Goal: Transaction & Acquisition: Purchase product/service

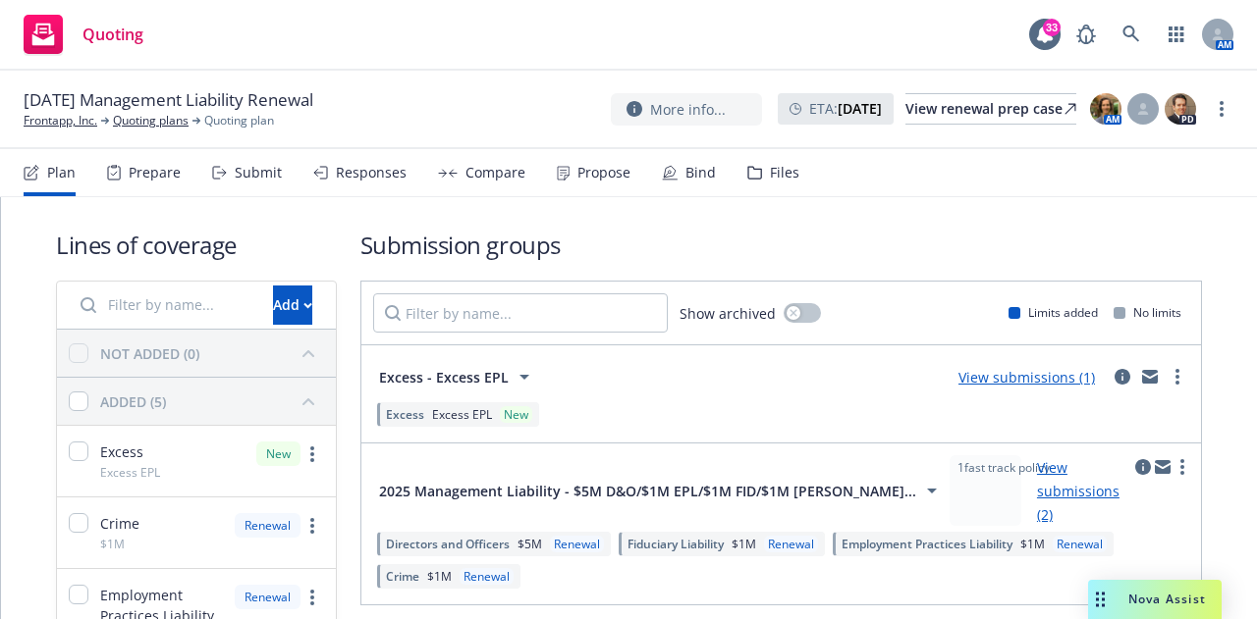
click at [1005, 380] on link "View submissions (1)" at bounding box center [1026, 377] width 136 height 19
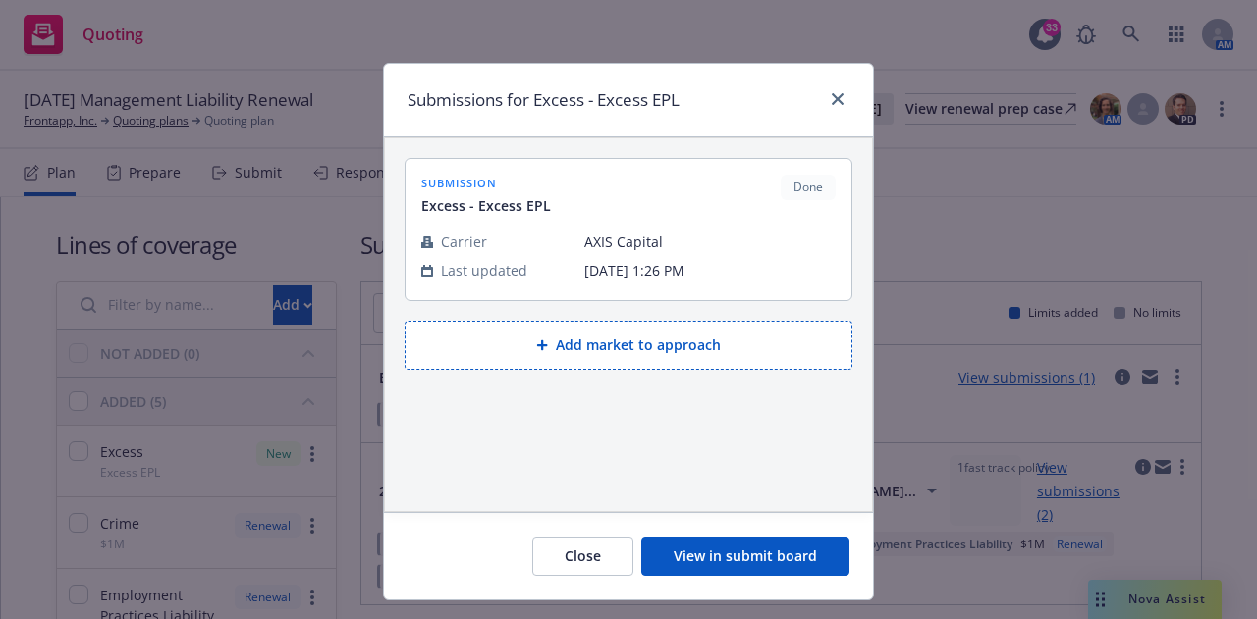
click at [701, 572] on button "View in submit board" at bounding box center [745, 556] width 208 height 39
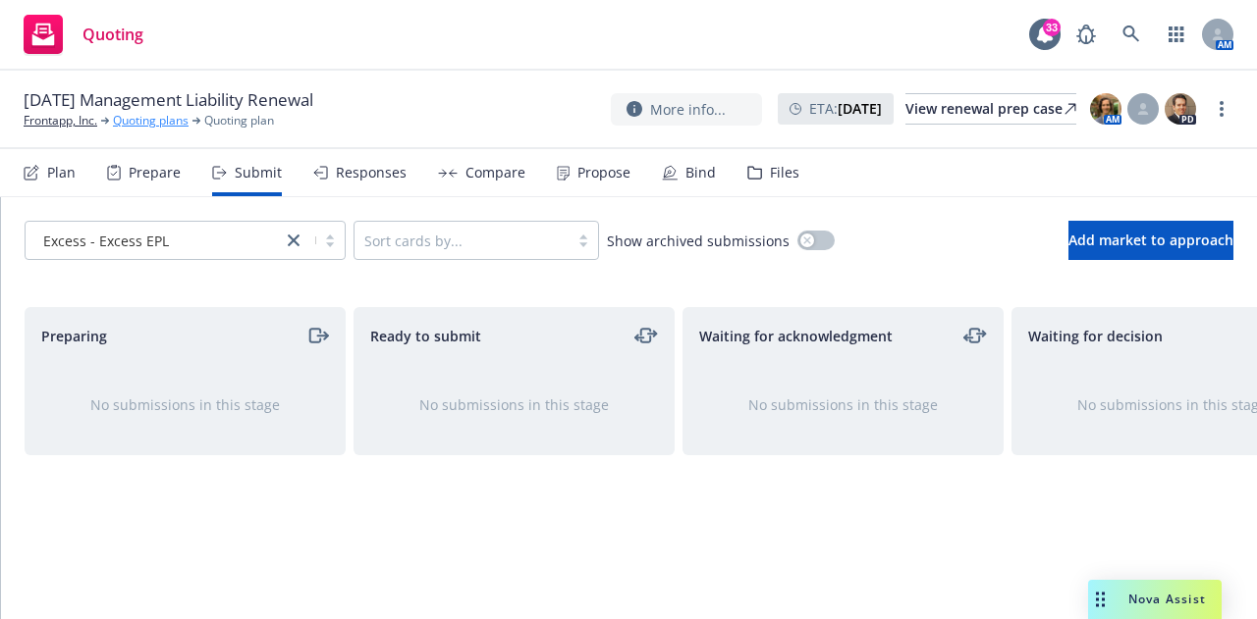
click at [144, 122] on link "Quoting plans" at bounding box center [151, 121] width 76 height 18
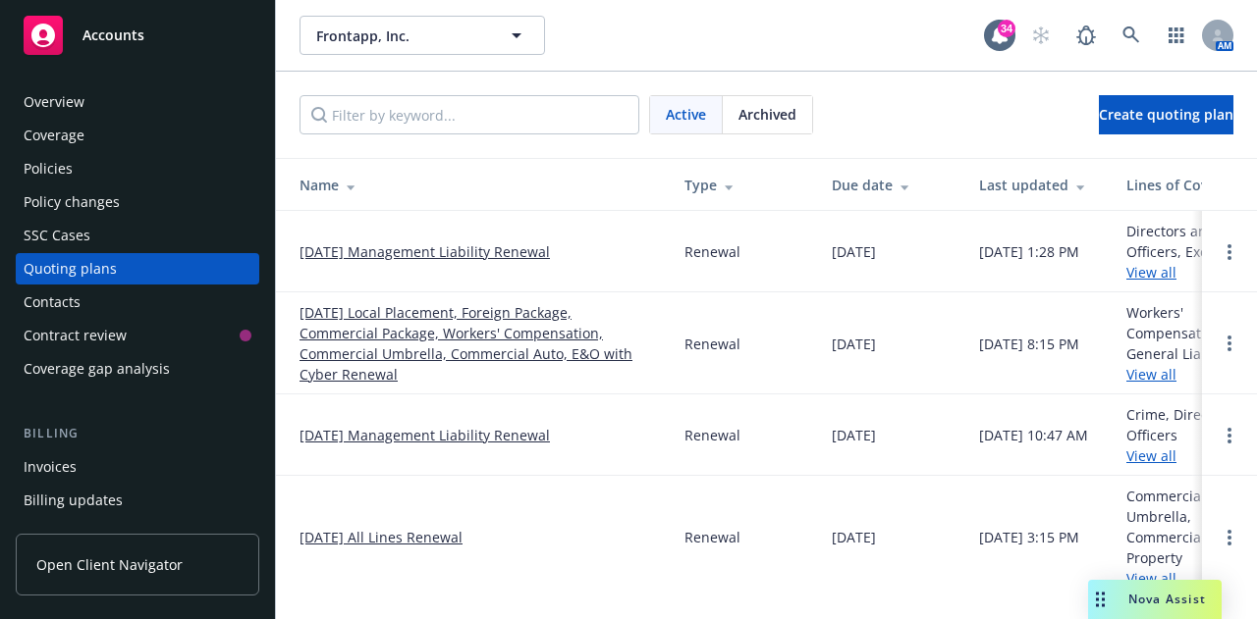
click at [396, 257] on link "[DATE] Management Liability Renewal" at bounding box center [424, 252] width 250 height 21
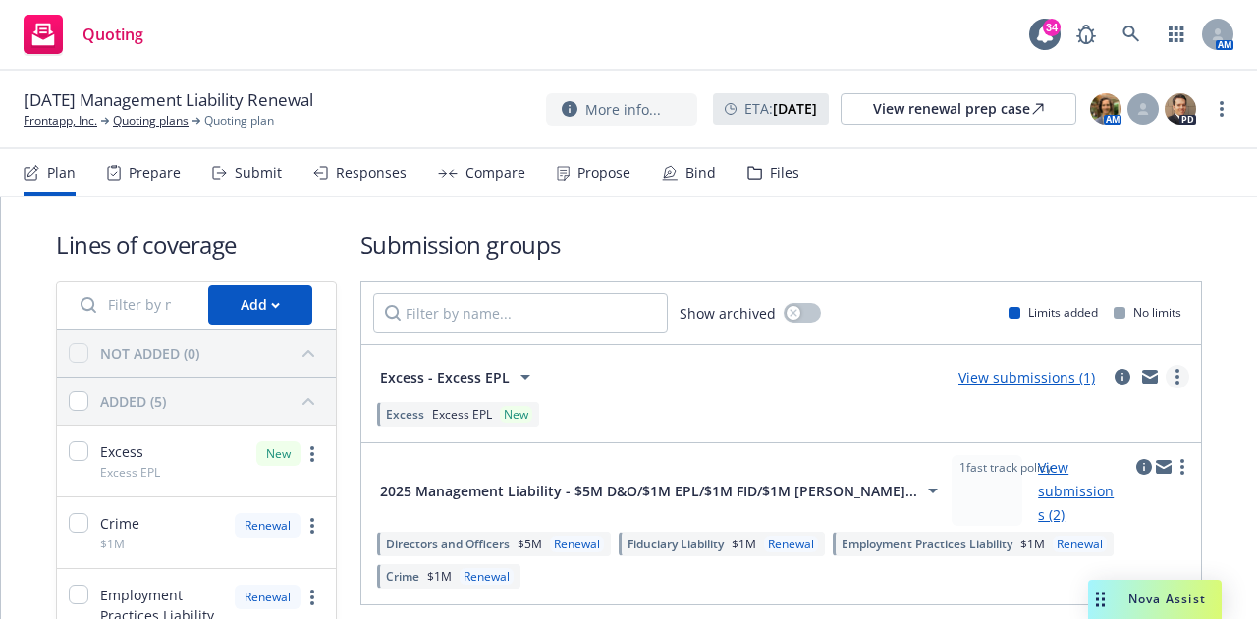
click at [1175, 377] on circle "more" at bounding box center [1177, 377] width 4 height 4
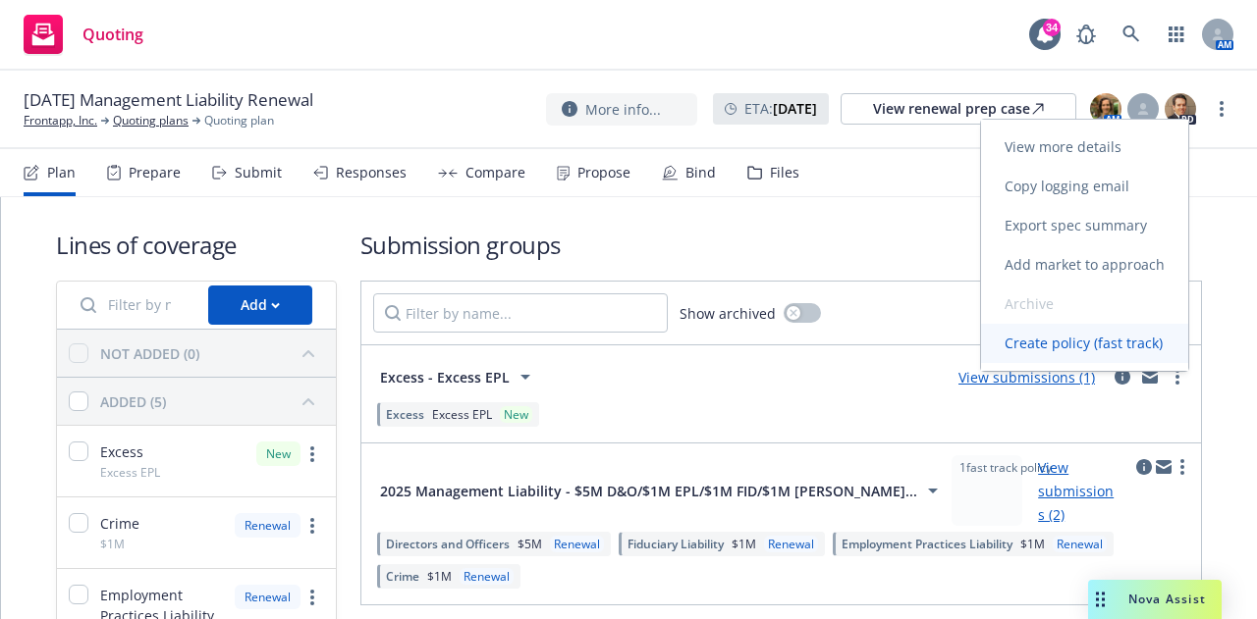
click at [1117, 348] on span "Create policy (fast track)" at bounding box center [1083, 343] width 205 height 19
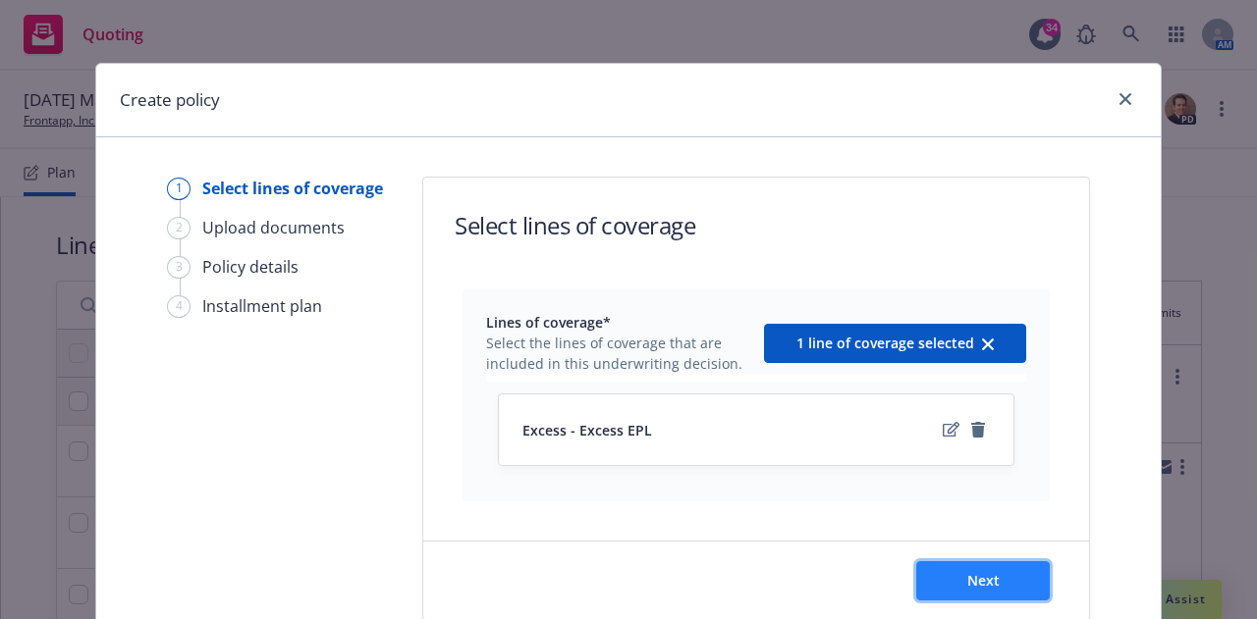
click at [968, 572] on span "Next" at bounding box center [983, 580] width 32 height 19
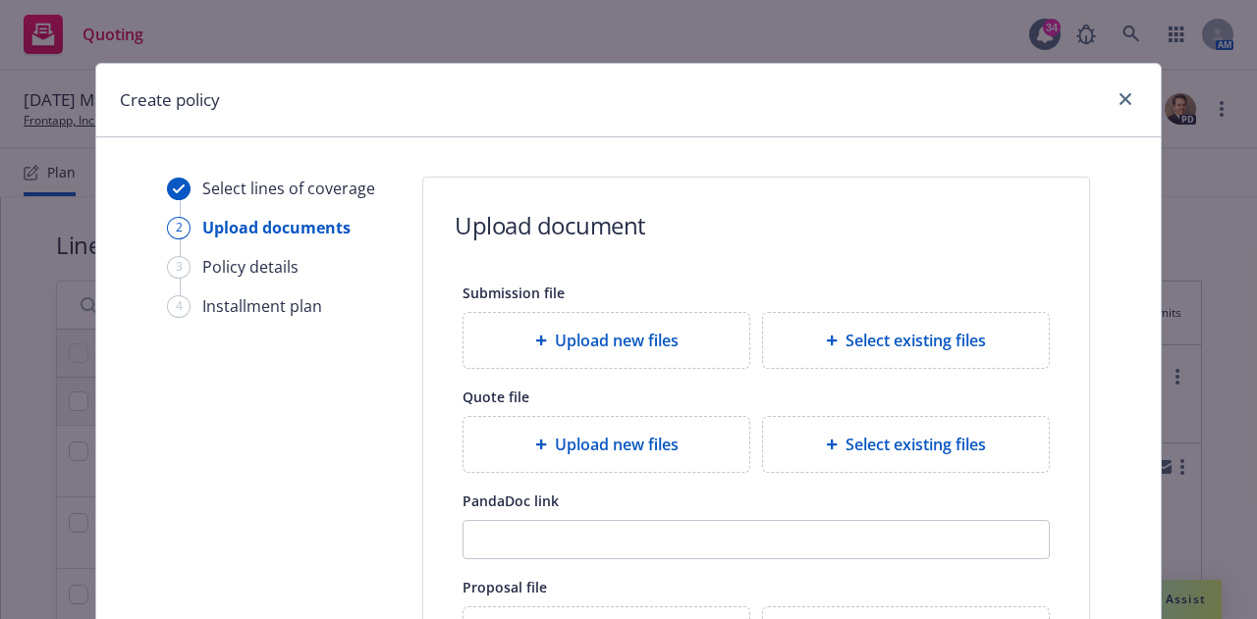
scroll to position [375, 0]
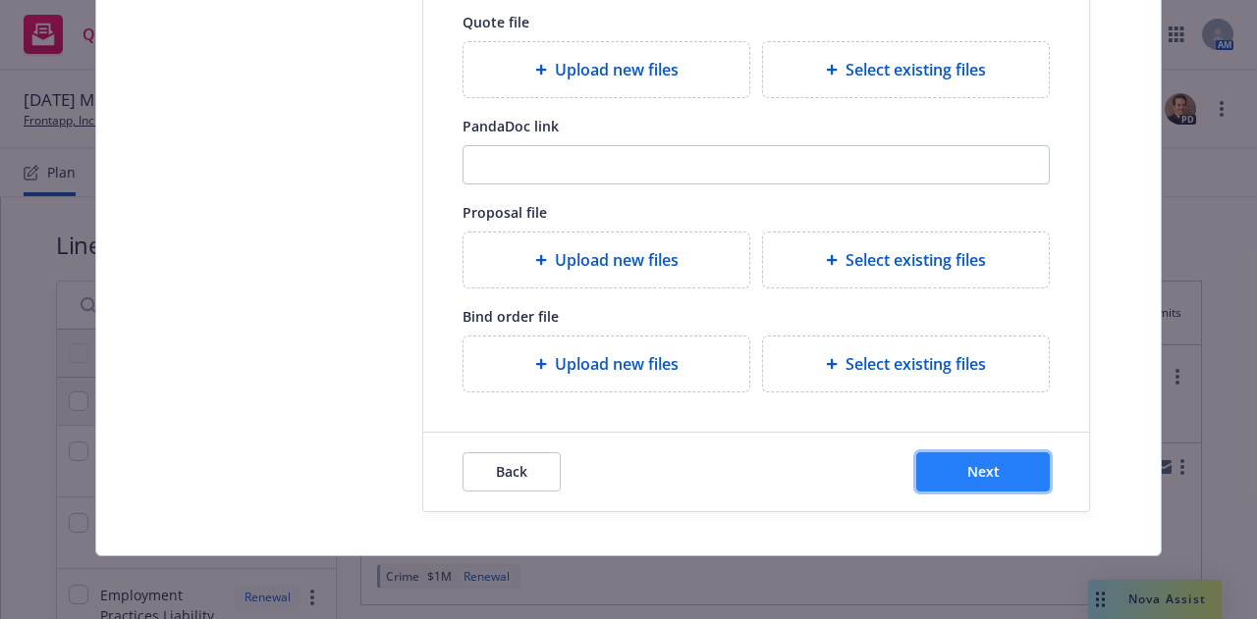
click at [970, 471] on span "Next" at bounding box center [983, 471] width 32 height 19
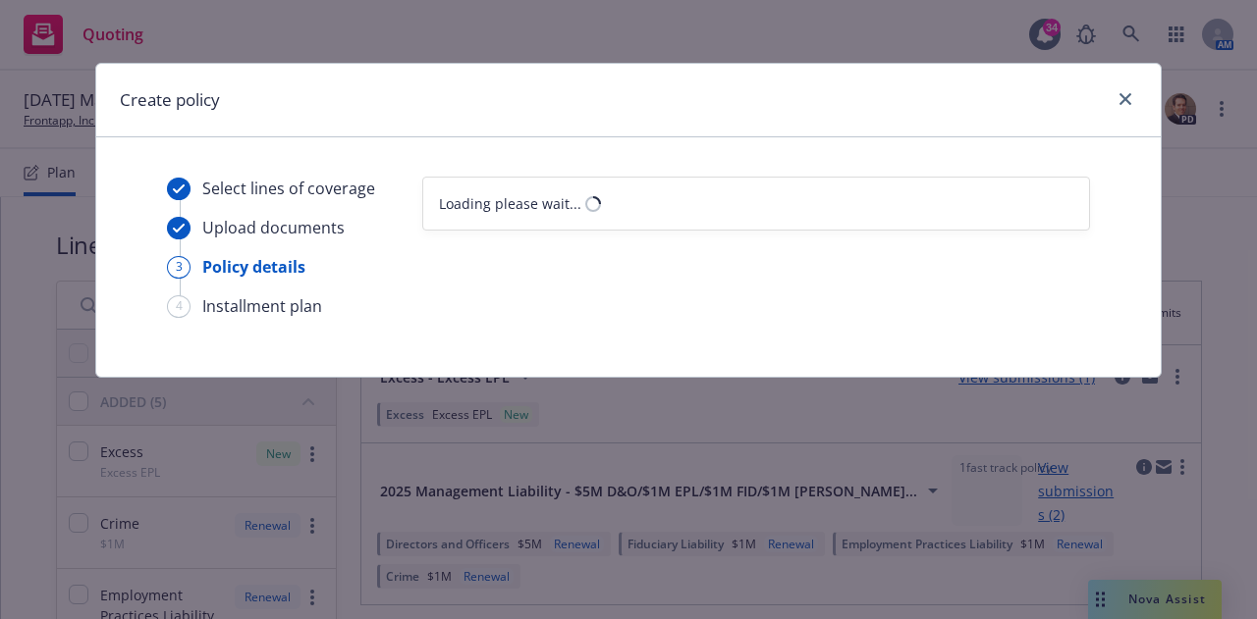
select select "12"
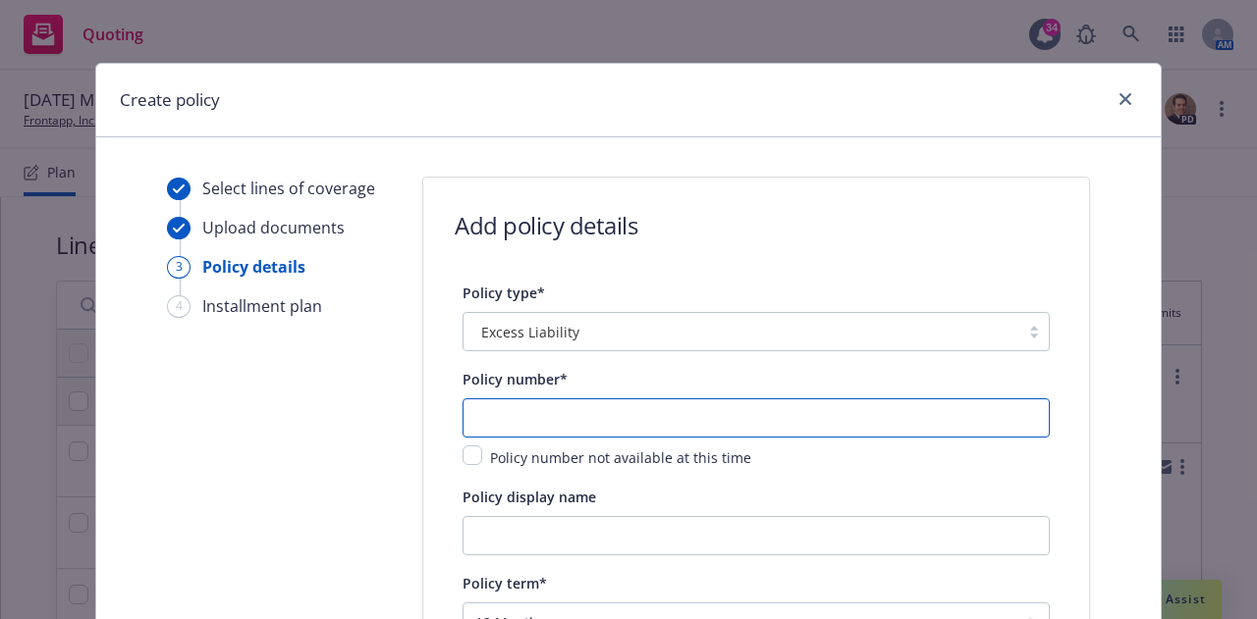
click at [573, 426] on input "text" at bounding box center [755, 418] width 587 height 39
paste input "P-001-001774754-01"
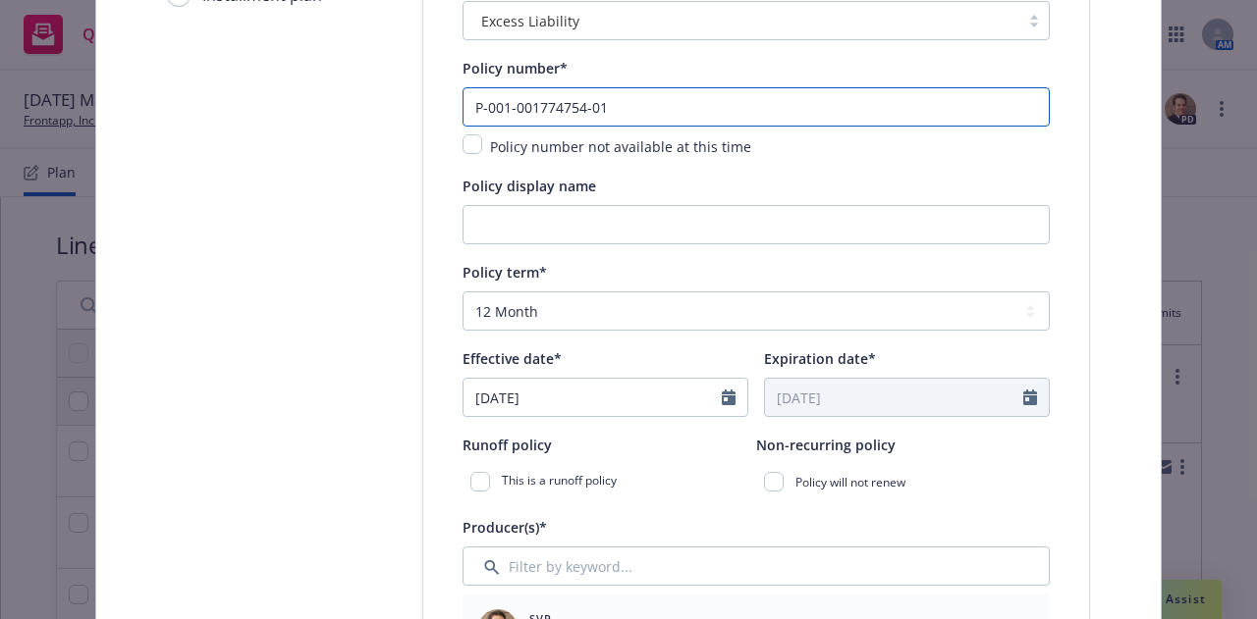
scroll to position [360, 0]
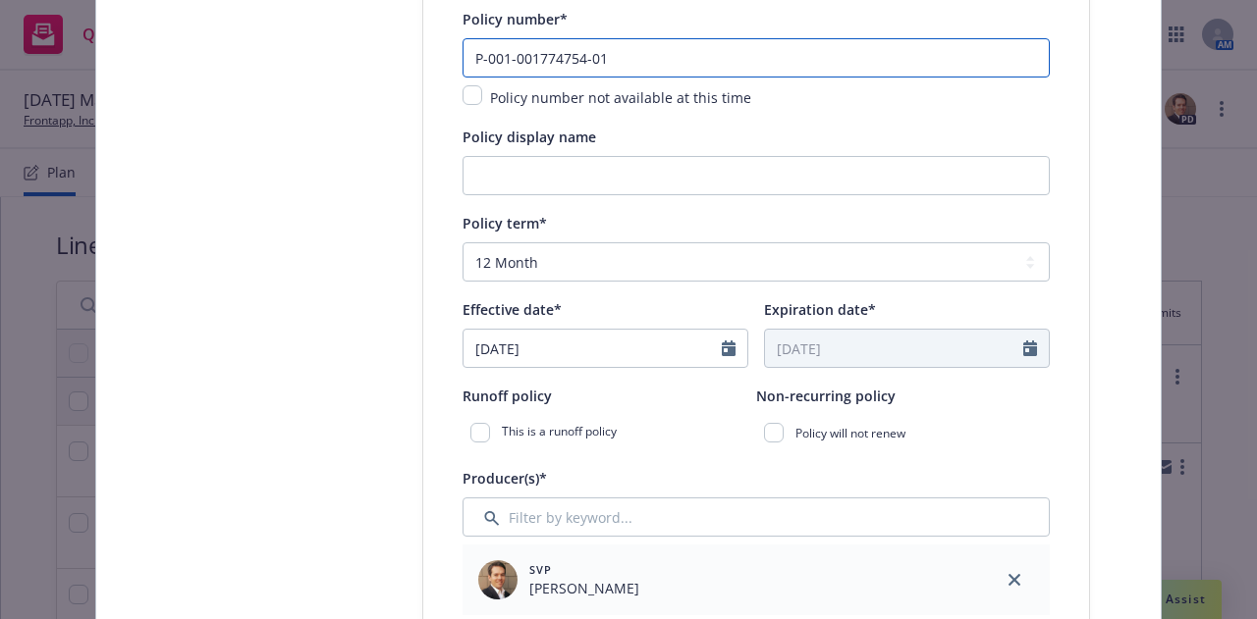
type input "P-001-001774754-01"
click at [722, 350] on icon "Calendar" at bounding box center [729, 349] width 14 height 16
select select "9"
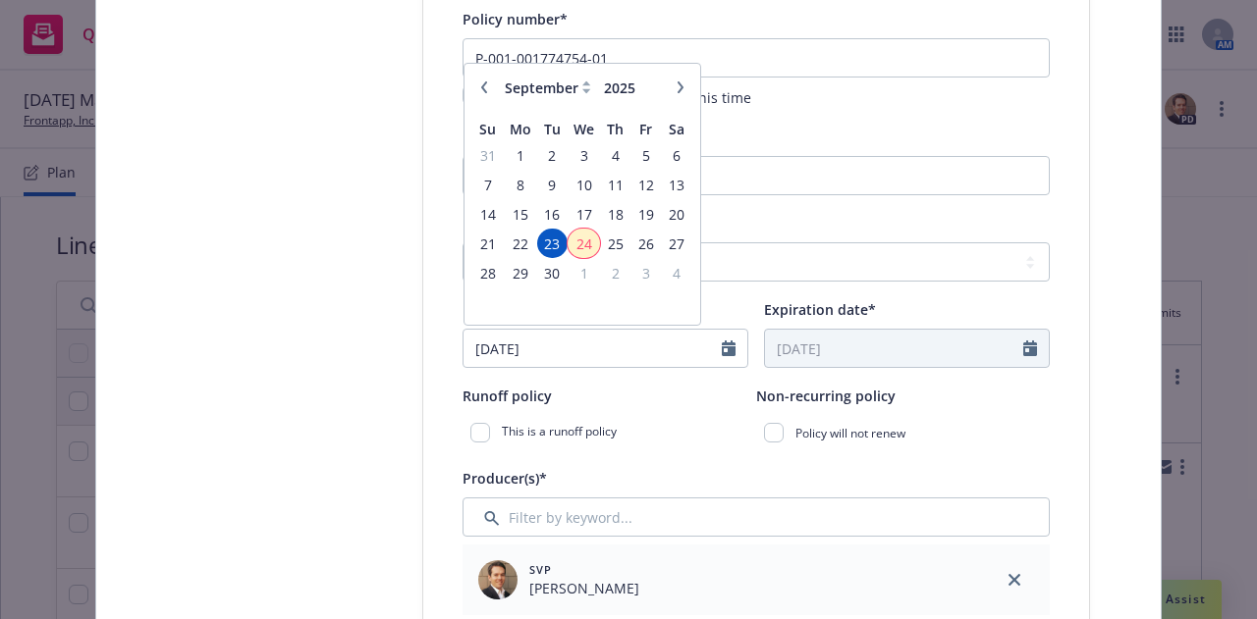
click at [578, 247] on span "24" at bounding box center [583, 244] width 28 height 25
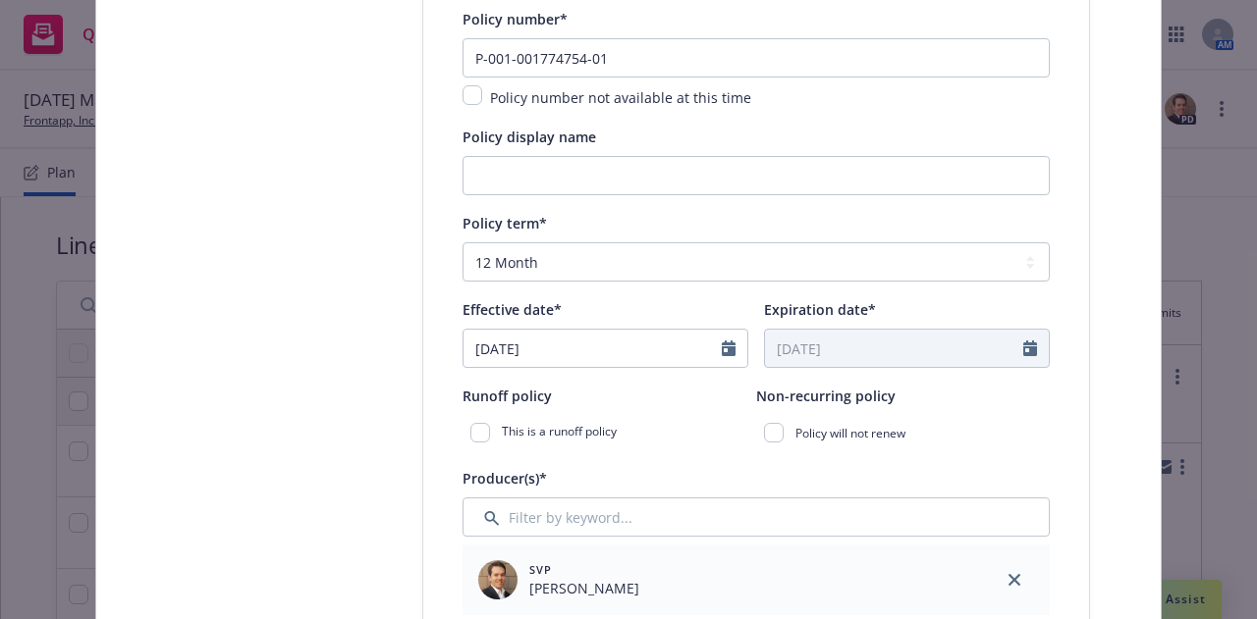
type input "09/24/2025"
type input "09/24/2026"
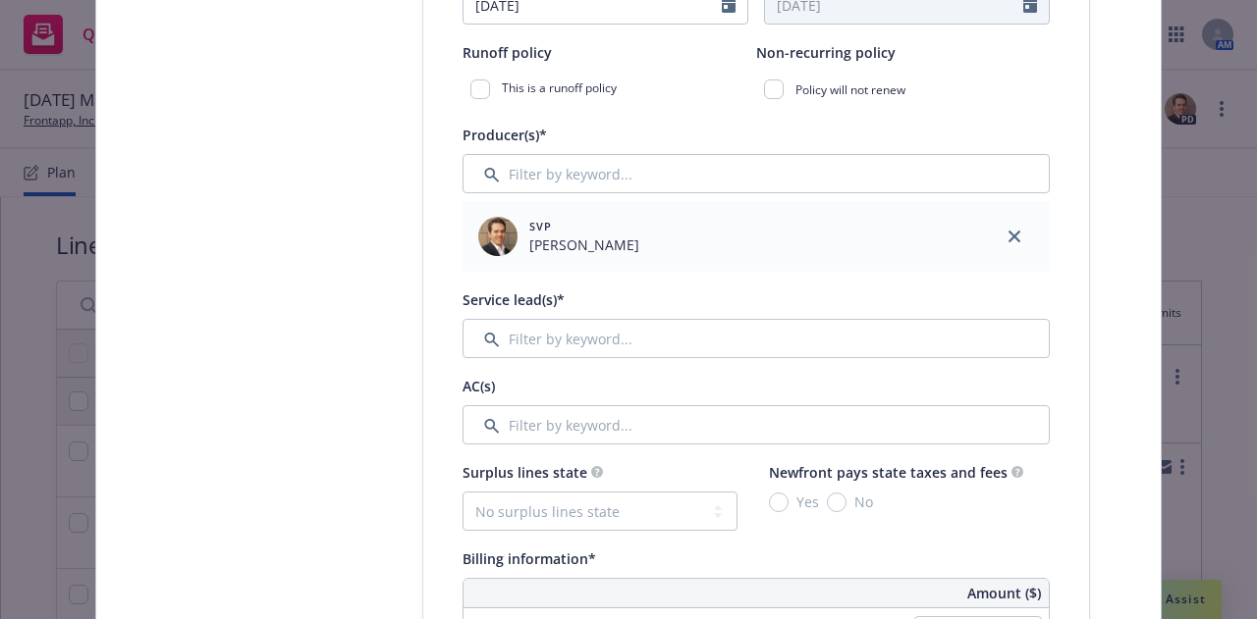
scroll to position [706, 0]
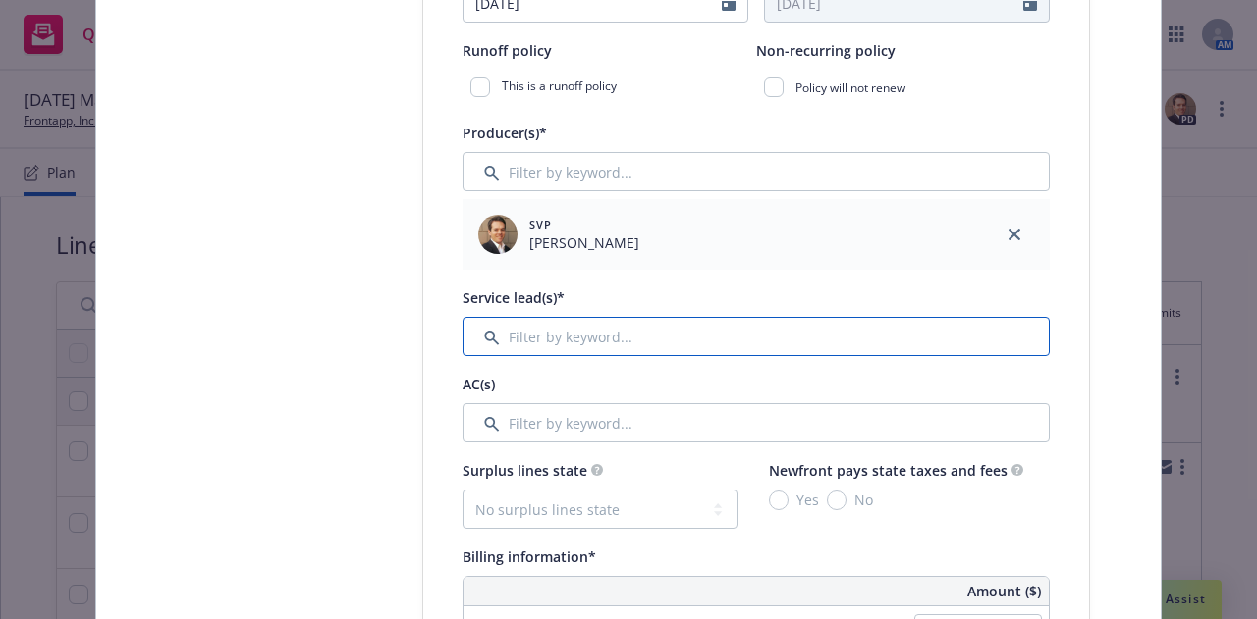
click at [624, 344] on input "Filter by keyword..." at bounding box center [755, 336] width 587 height 39
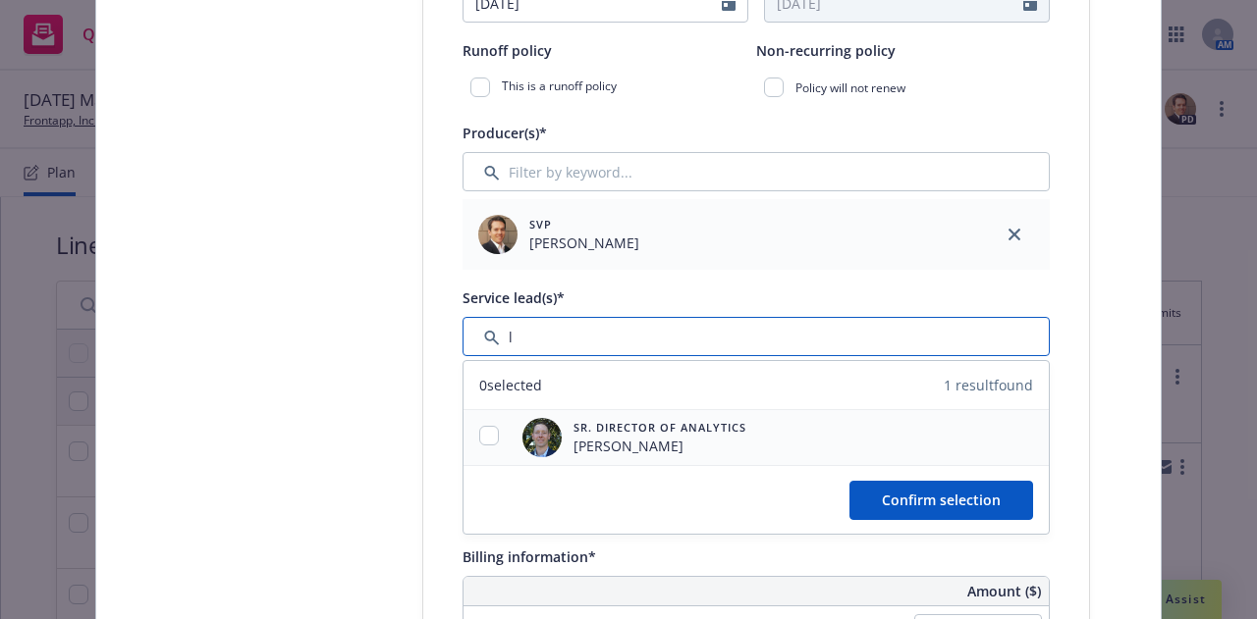
type input "l"
click at [481, 439] on input "checkbox" at bounding box center [489, 436] width 20 height 20
checkbox input "true"
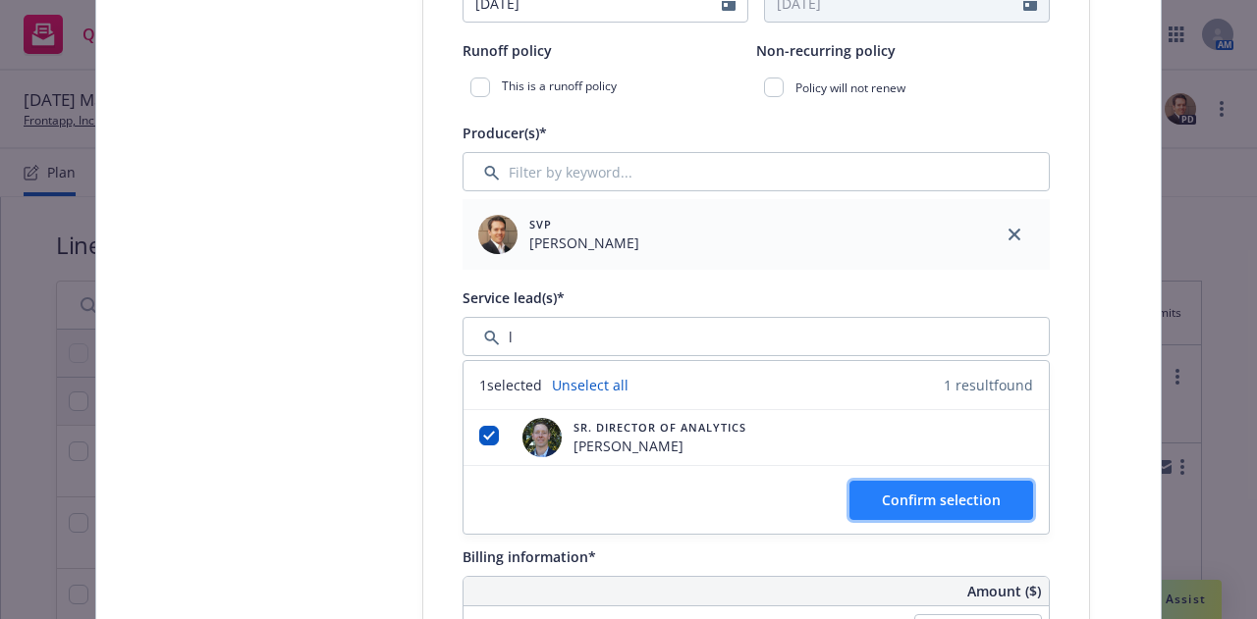
click at [882, 501] on span "Confirm selection" at bounding box center [941, 500] width 119 height 19
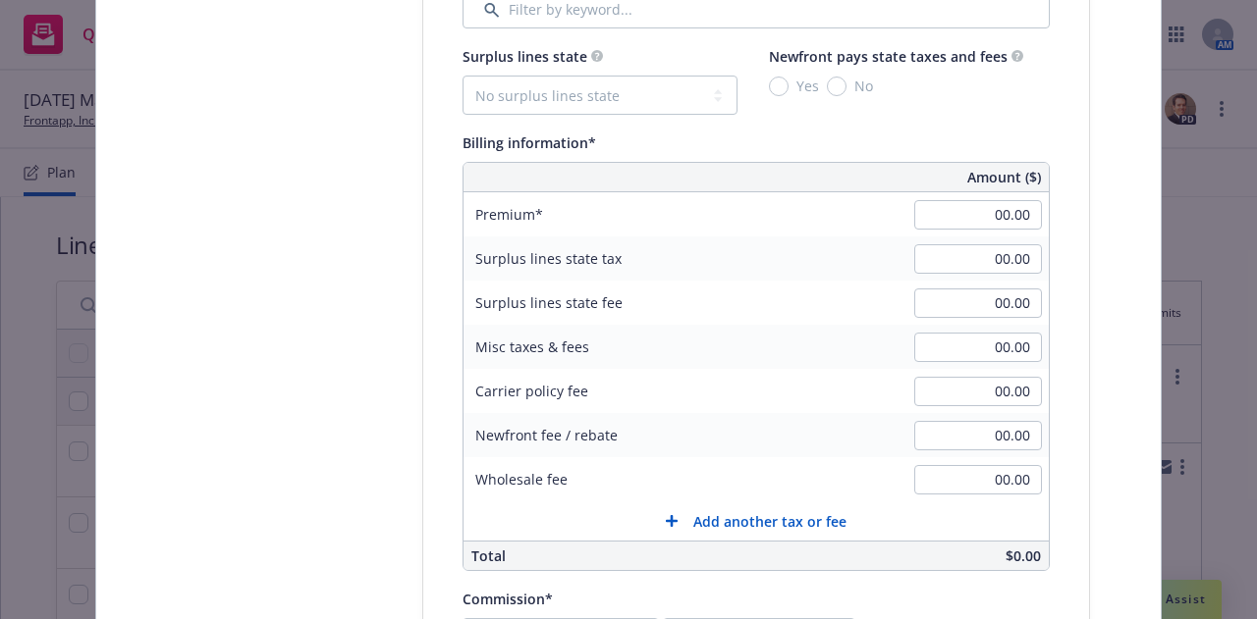
scroll to position [1201, 0]
click at [305, 463] on div "Select lines of coverage Upload documents 3 Policy details 4 Installment plan" at bounding box center [275, 332] width 216 height 2712
click at [973, 210] on input "00.00" at bounding box center [978, 212] width 128 height 29
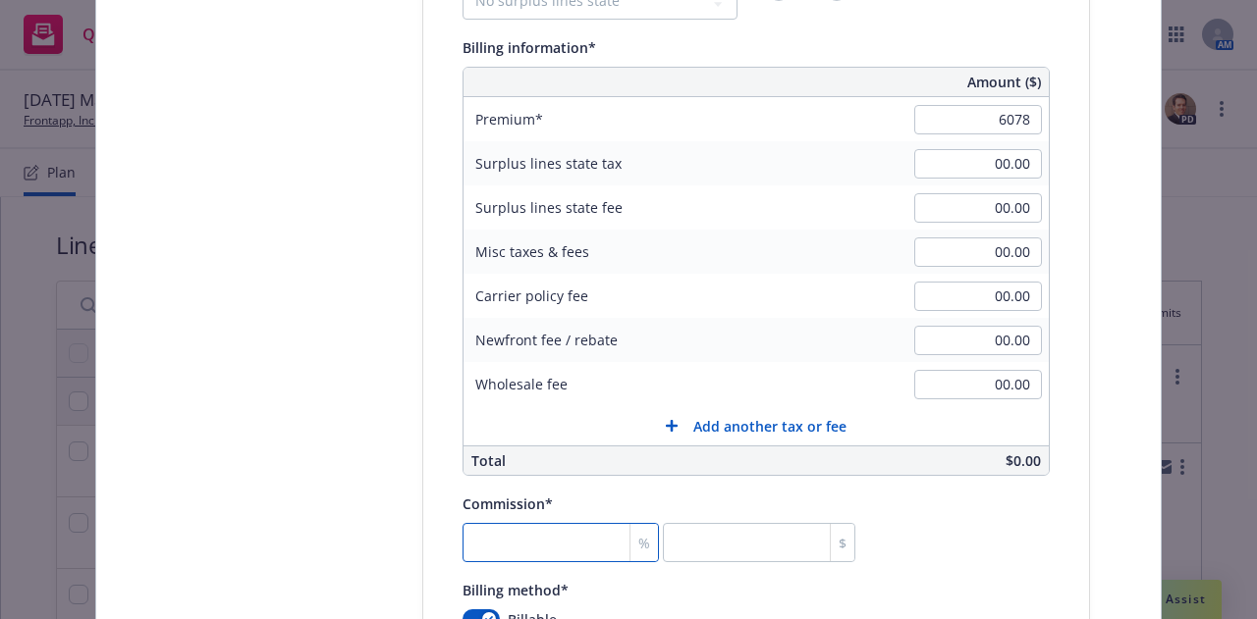
type input "6,078.00"
click at [587, 538] on input "number" at bounding box center [560, 542] width 196 height 39
type input "2"
type input "121.56"
type input "20"
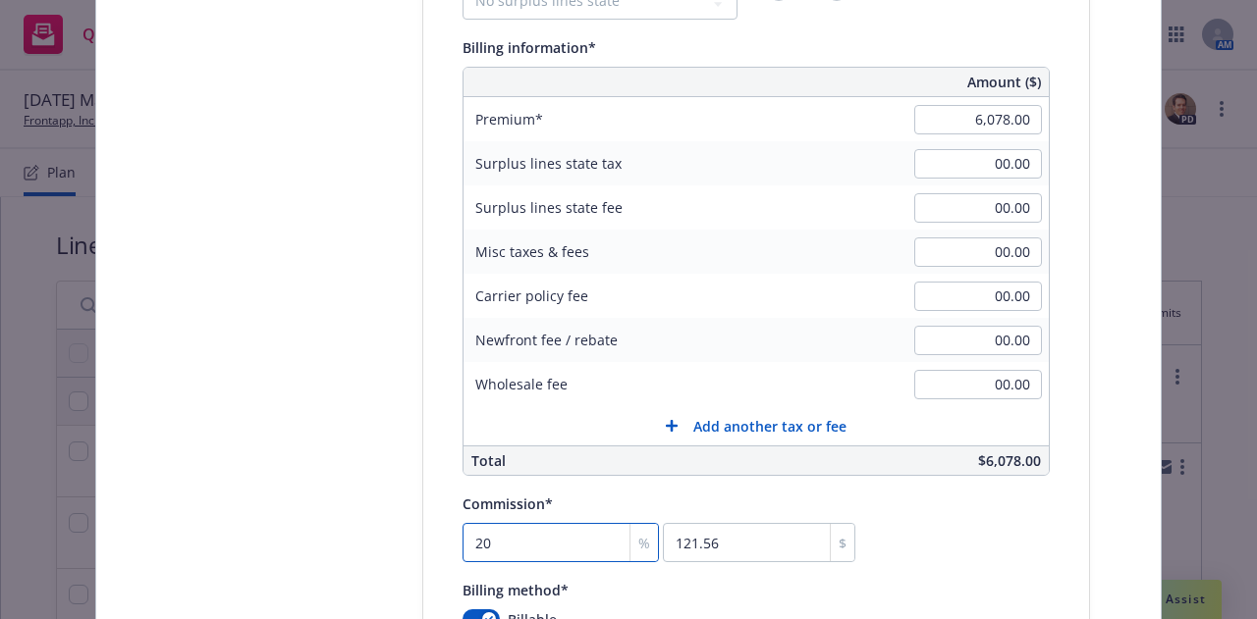
type input "1215.6"
type input "20"
click at [945, 545] on div "Commission* 20 % 1215.6 $" at bounding box center [755, 527] width 587 height 71
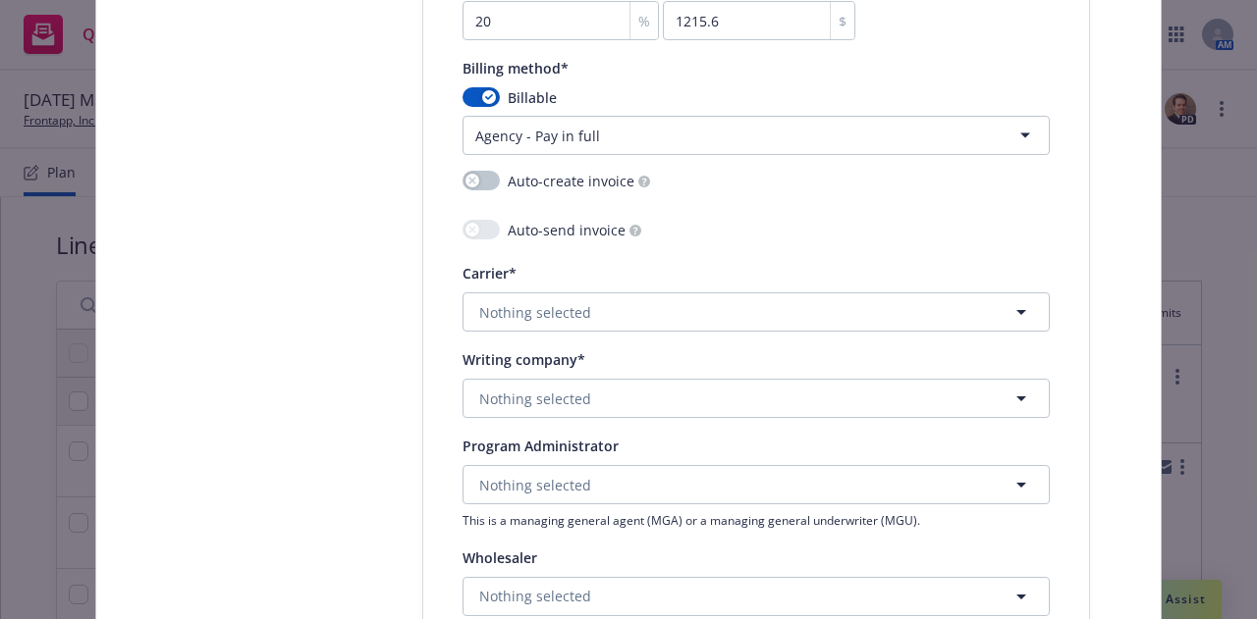
scroll to position [1818, 0]
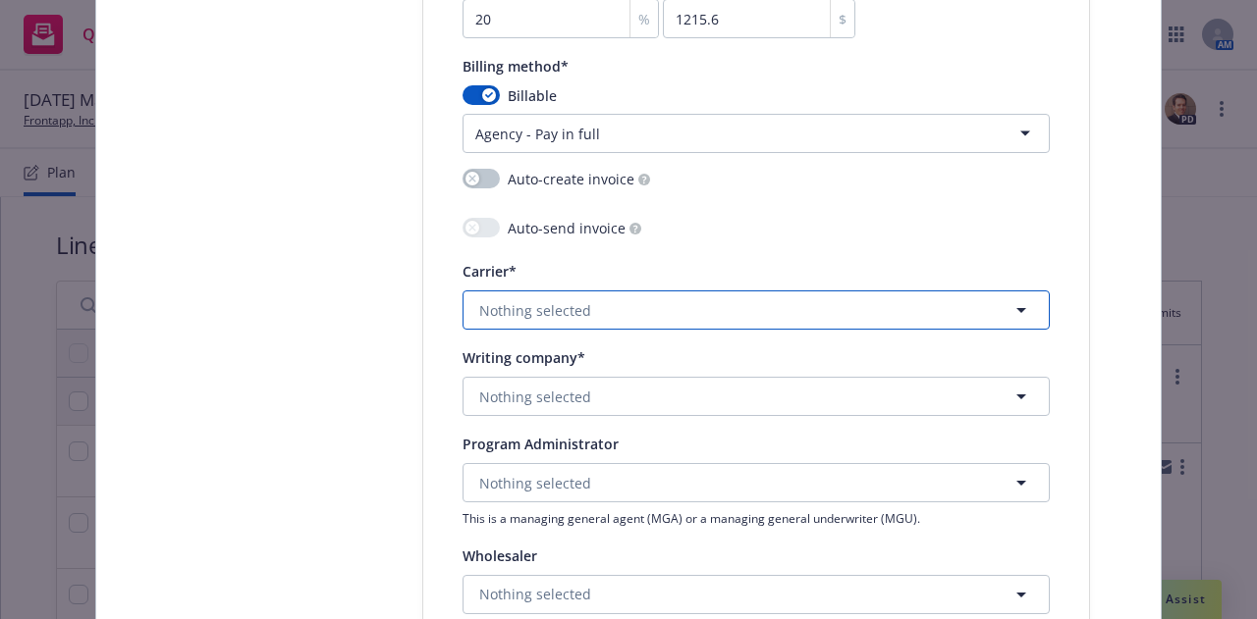
click at [748, 312] on button "Nothing selected" at bounding box center [755, 310] width 587 height 39
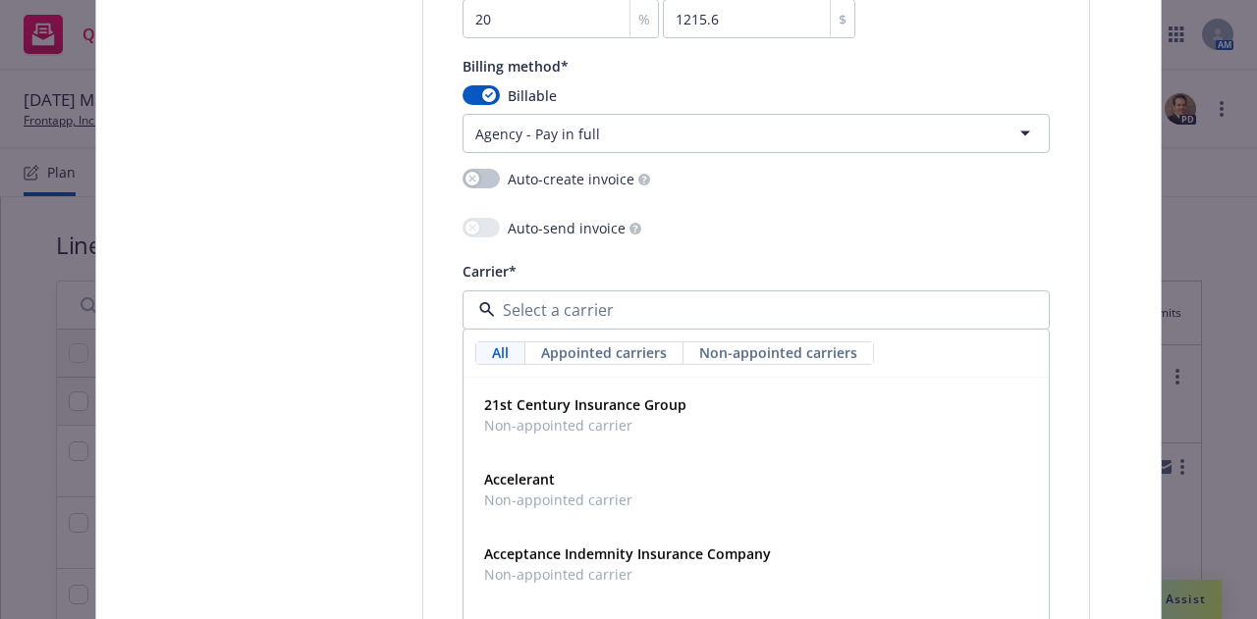
type input "x"
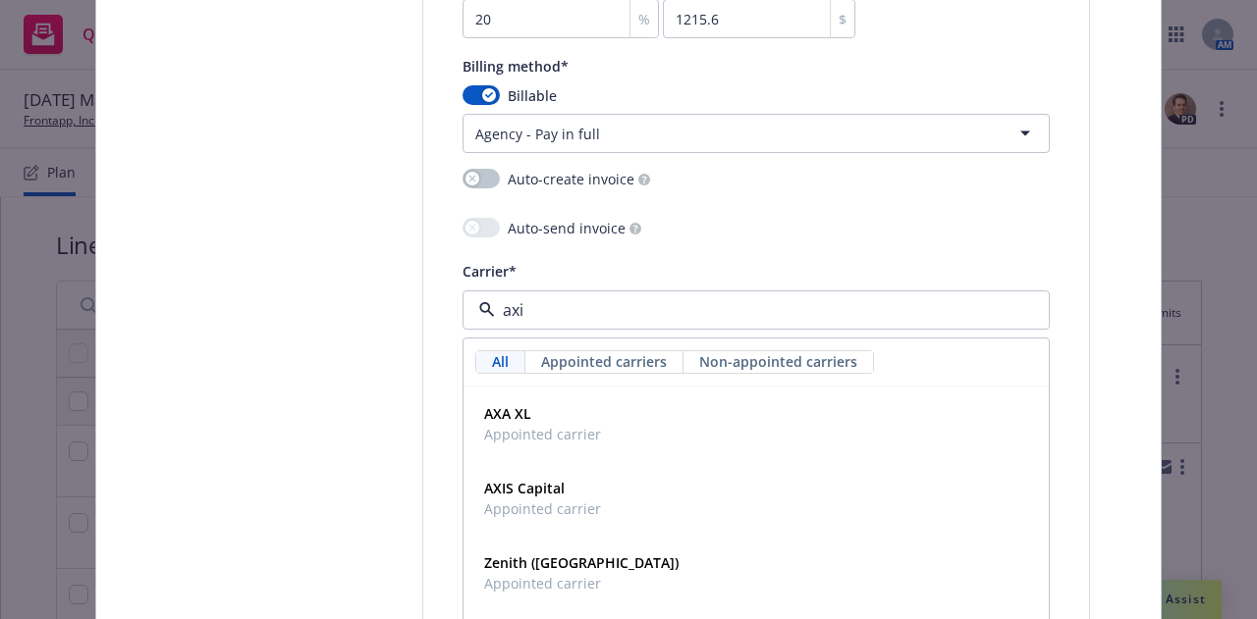
type input "axis"
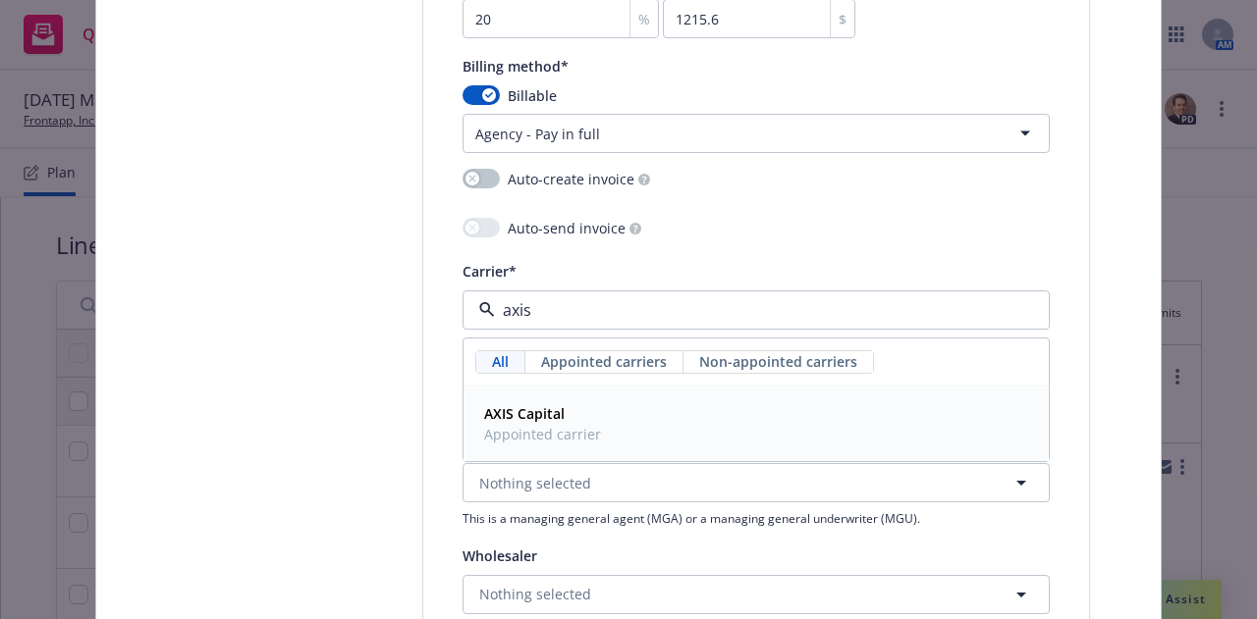
click at [633, 417] on div "AXIS Capital Appointed carrier" at bounding box center [756, 424] width 560 height 49
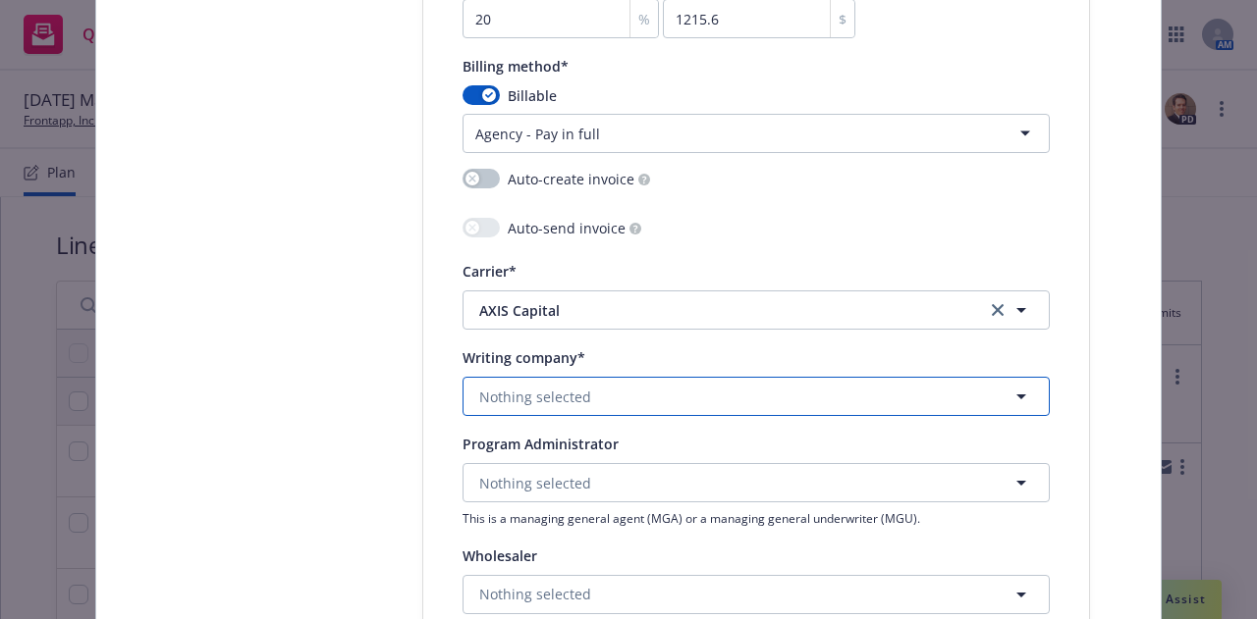
click at [602, 395] on button "Nothing selected" at bounding box center [755, 396] width 587 height 39
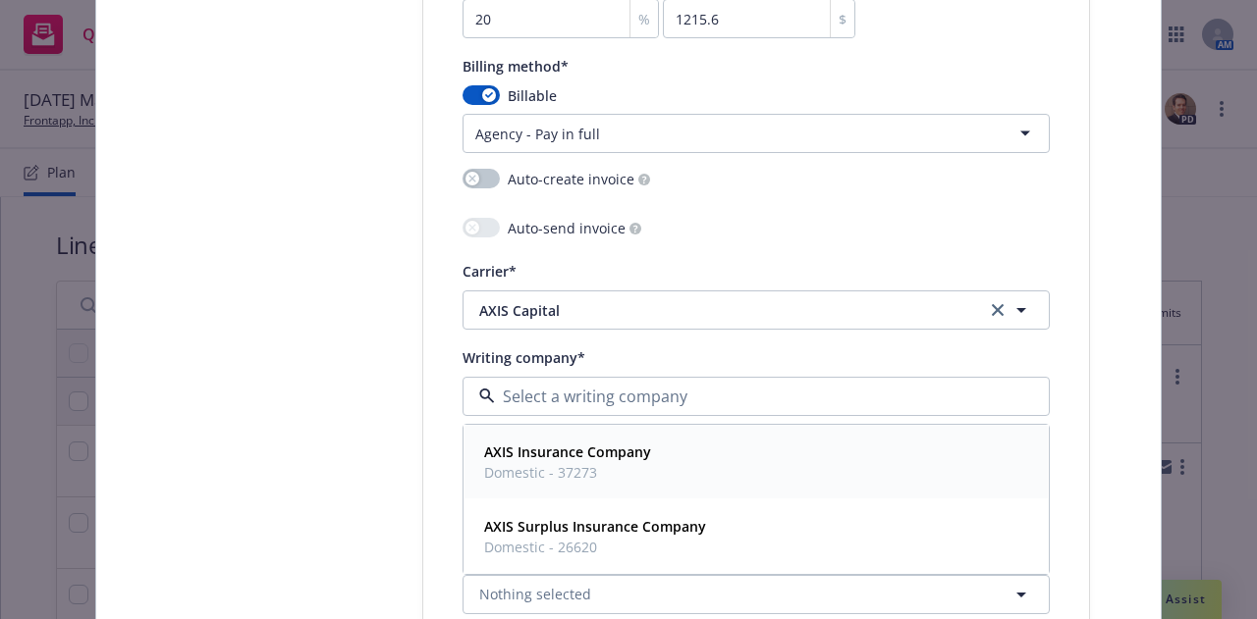
click at [597, 471] on span "Domestic - 37273" at bounding box center [567, 472] width 167 height 21
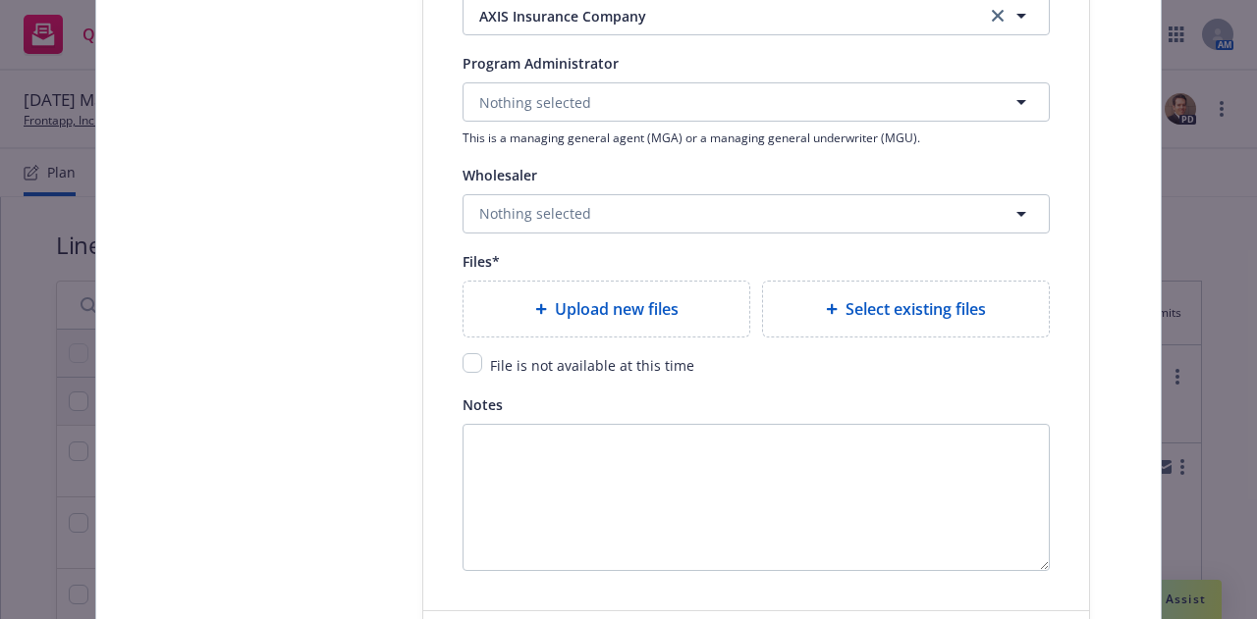
scroll to position [2200, 0]
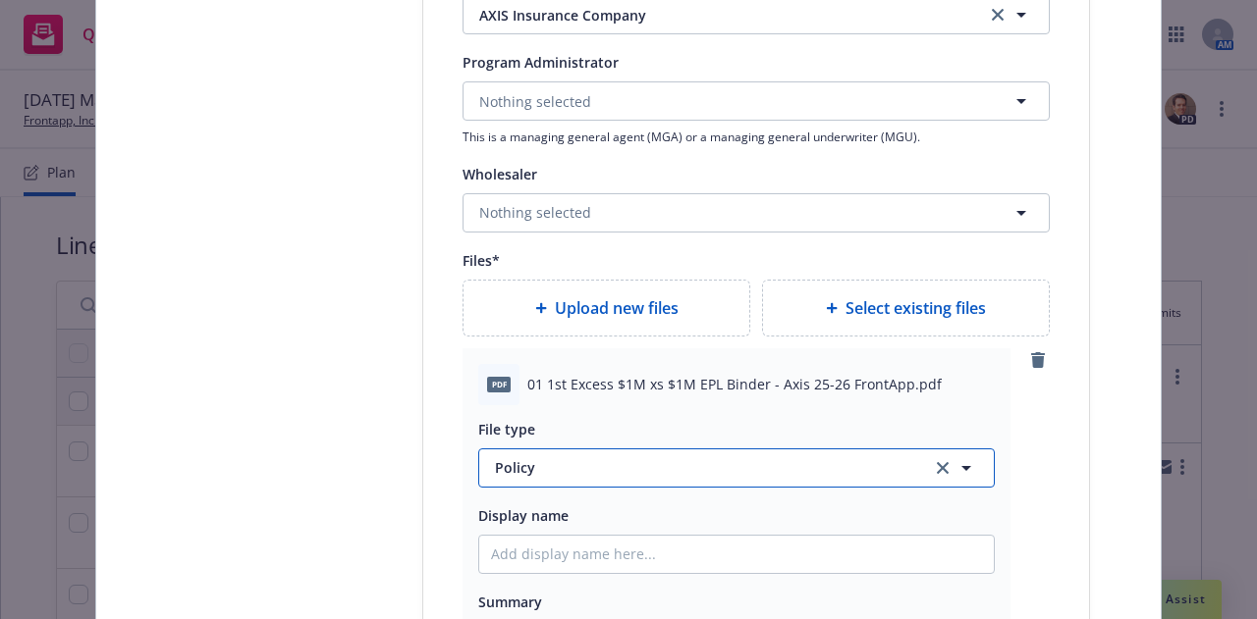
click at [573, 481] on button "Policy" at bounding box center [736, 468] width 516 height 39
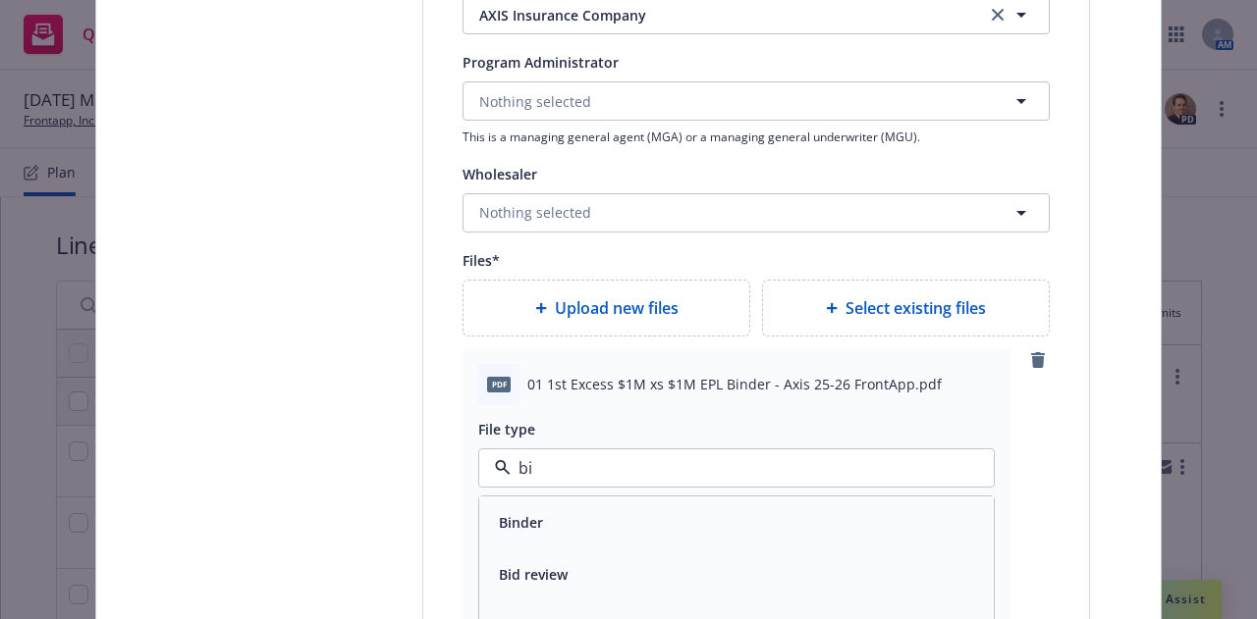
type input "bin"
click at [556, 512] on div "Binder" at bounding box center [736, 523] width 491 height 28
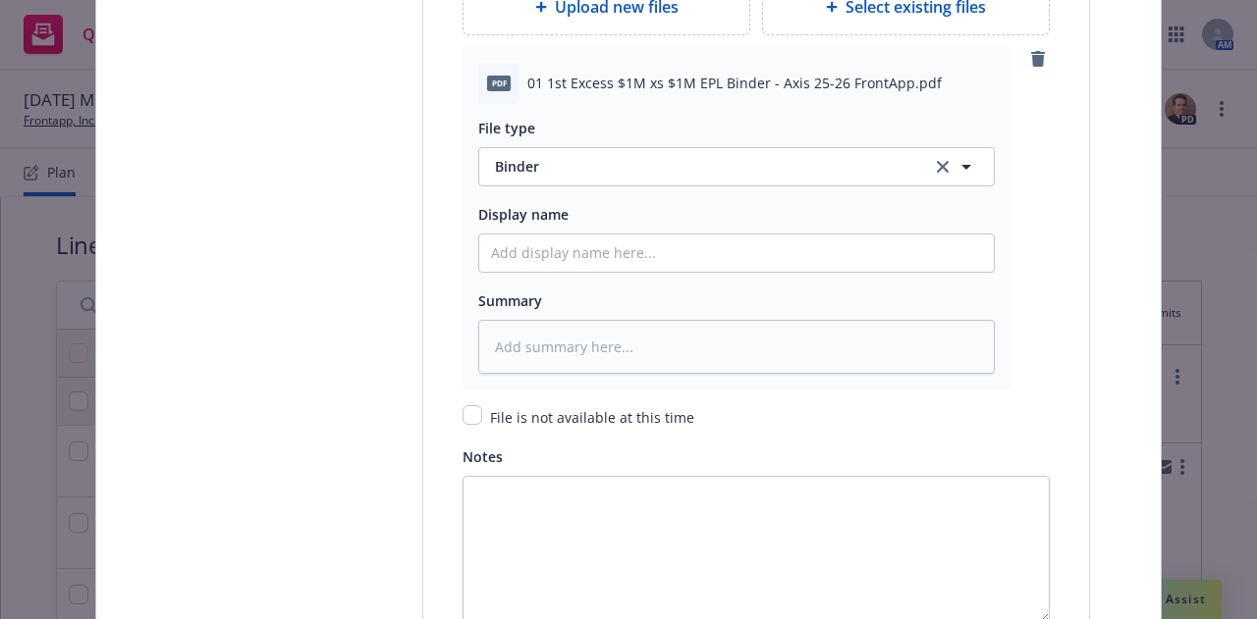
scroll to position [2731, 0]
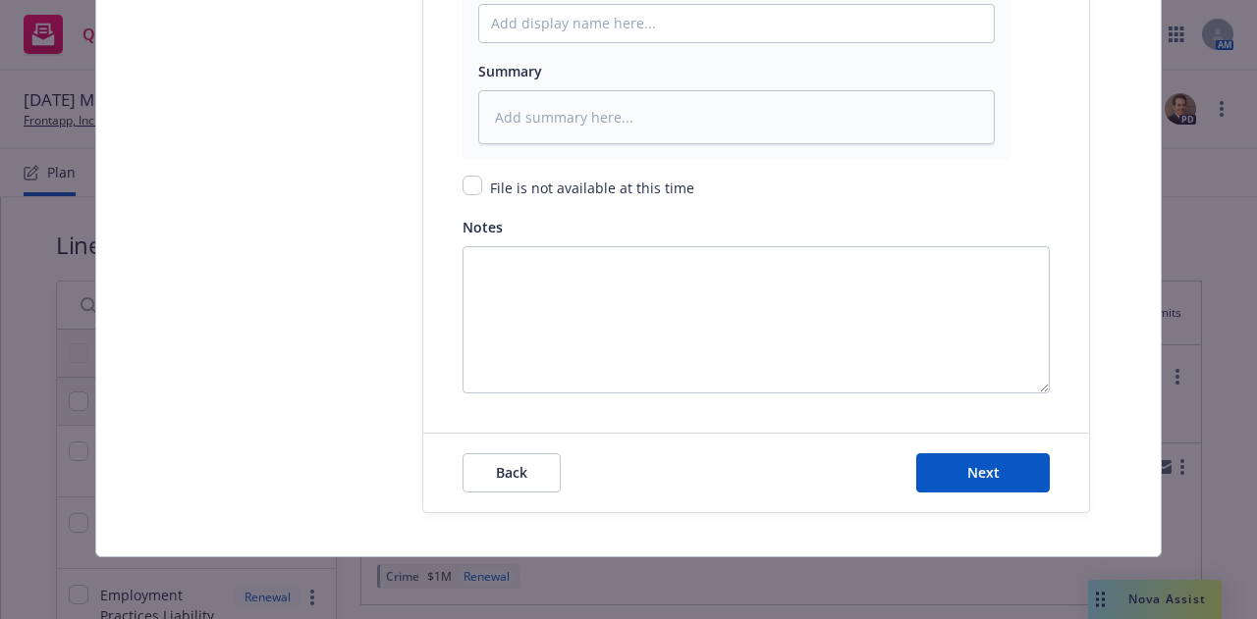
click at [1043, 474] on div "Back Next" at bounding box center [756, 473] width 666 height 79
click at [988, 476] on span "Next" at bounding box center [983, 472] width 32 height 19
type textarea "x"
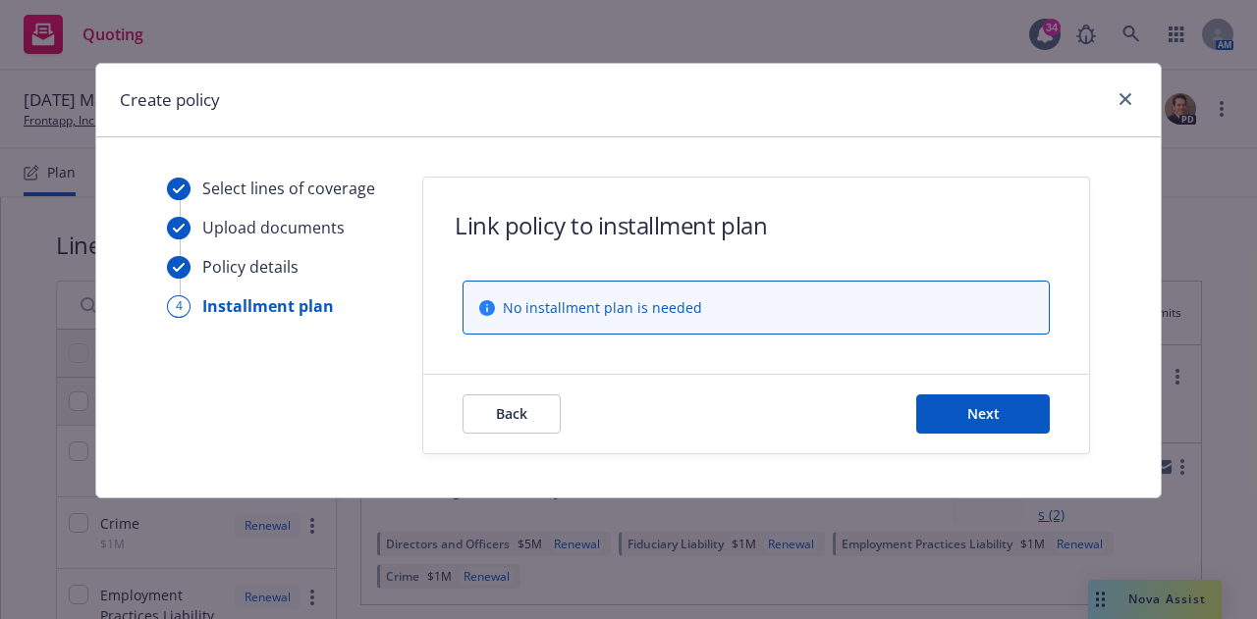
scroll to position [0, 0]
click at [985, 418] on span "Next" at bounding box center [983, 413] width 32 height 19
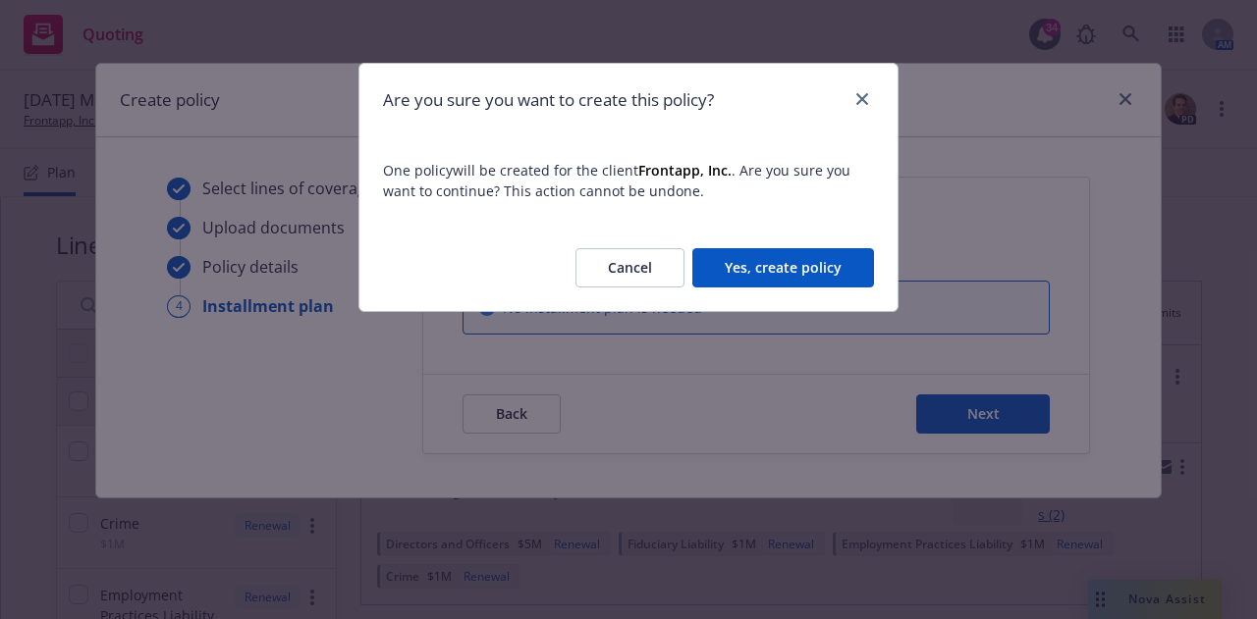
click at [809, 256] on button "Yes, create policy" at bounding box center [783, 267] width 182 height 39
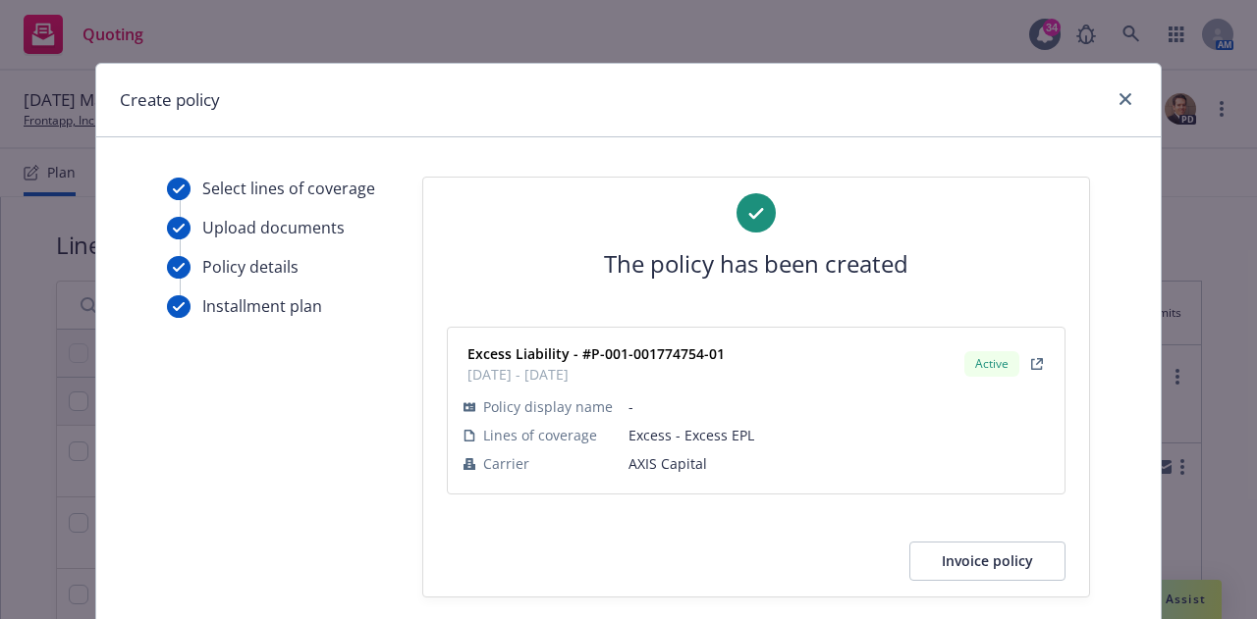
click at [1132, 95] on div "Create policy" at bounding box center [628, 101] width 1064 height 74
click at [1122, 98] on icon "close" at bounding box center [1125, 99] width 12 height 12
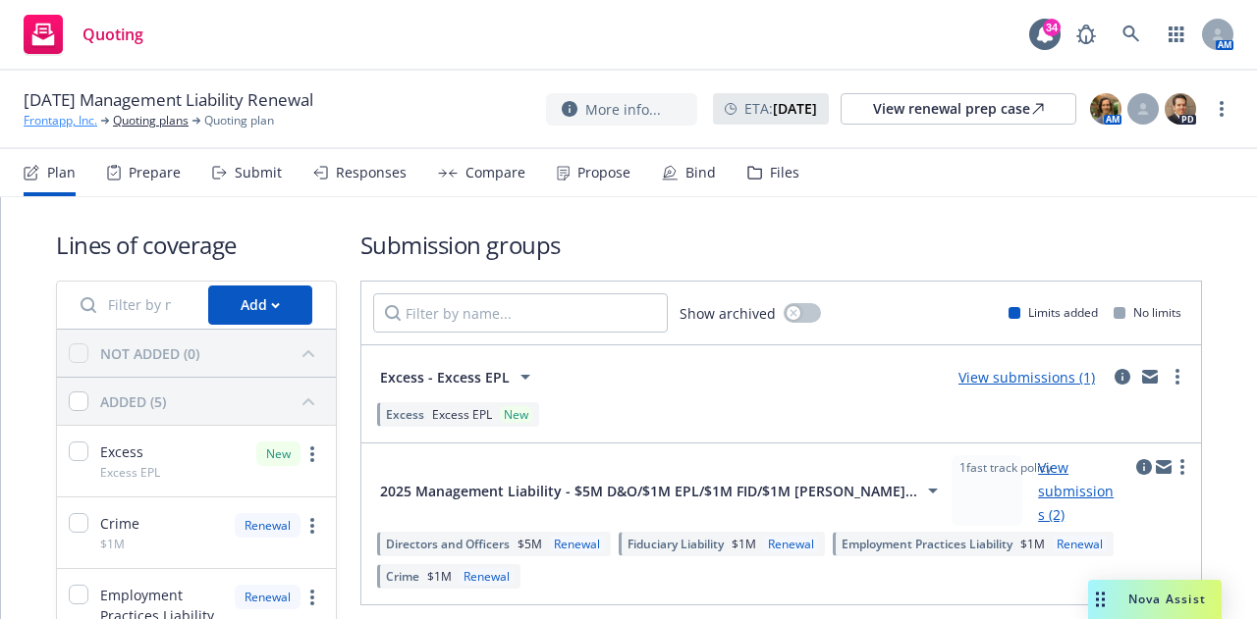
click at [40, 120] on link "Frontapp, Inc." at bounding box center [61, 121] width 74 height 18
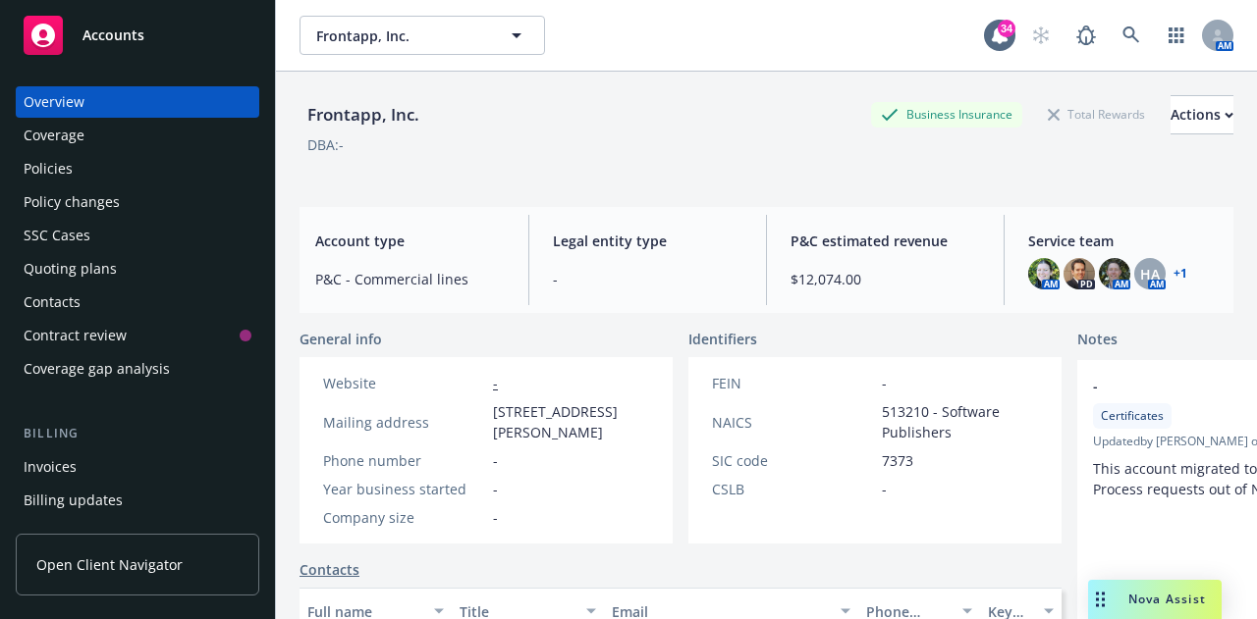
click at [76, 162] on div "Policies" at bounding box center [138, 168] width 228 height 31
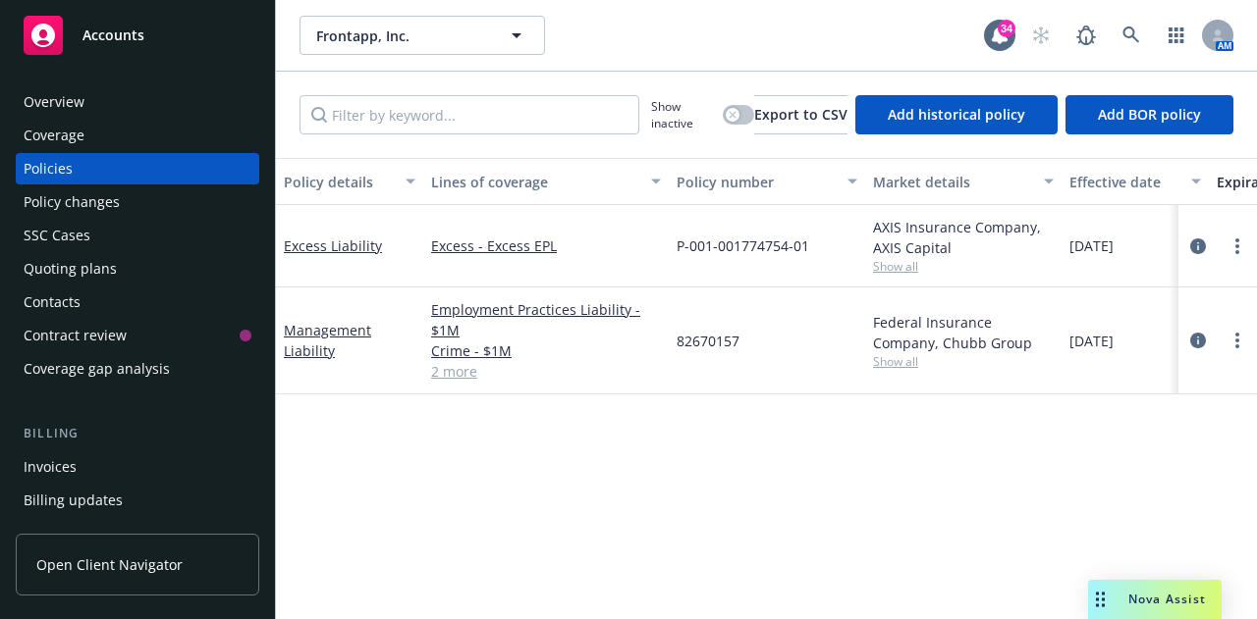
click at [47, 470] on div "Invoices" at bounding box center [50, 467] width 53 height 31
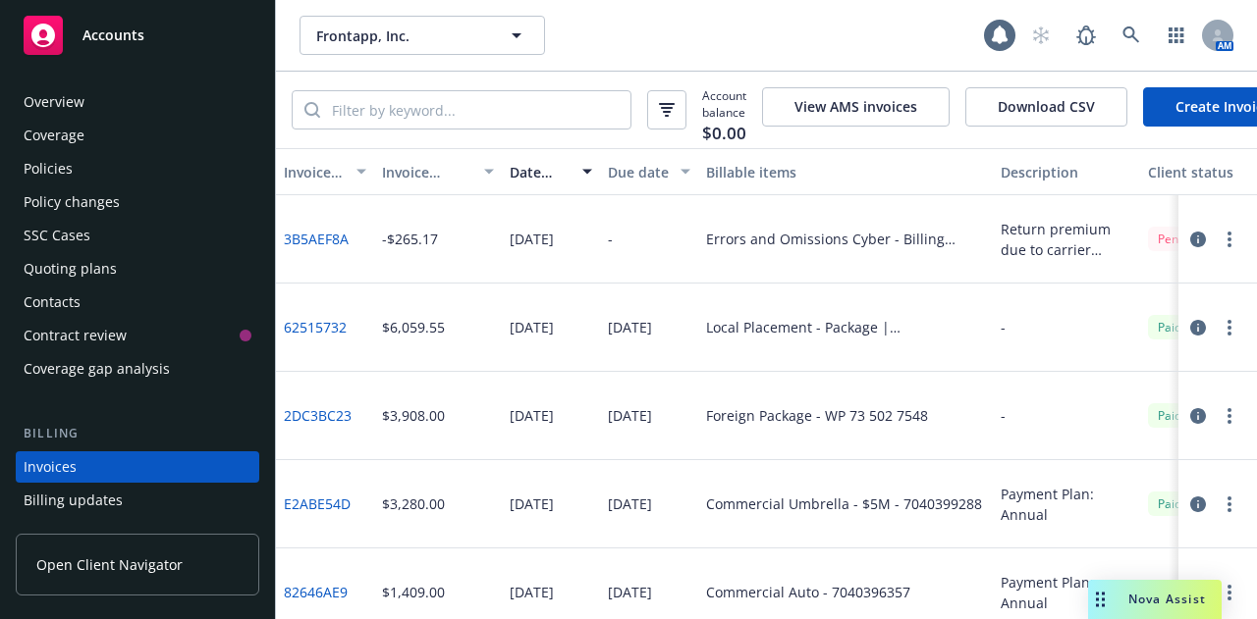
scroll to position [126, 0]
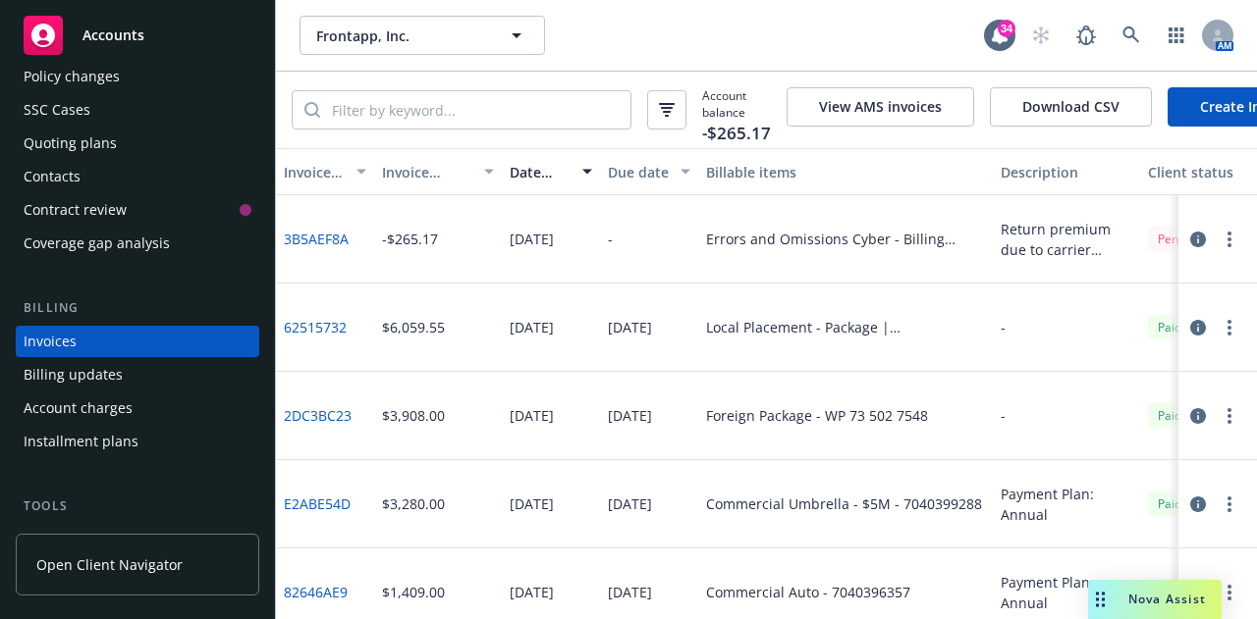
click at [1190, 114] on link "Create Invoice" at bounding box center [1247, 106] width 160 height 39
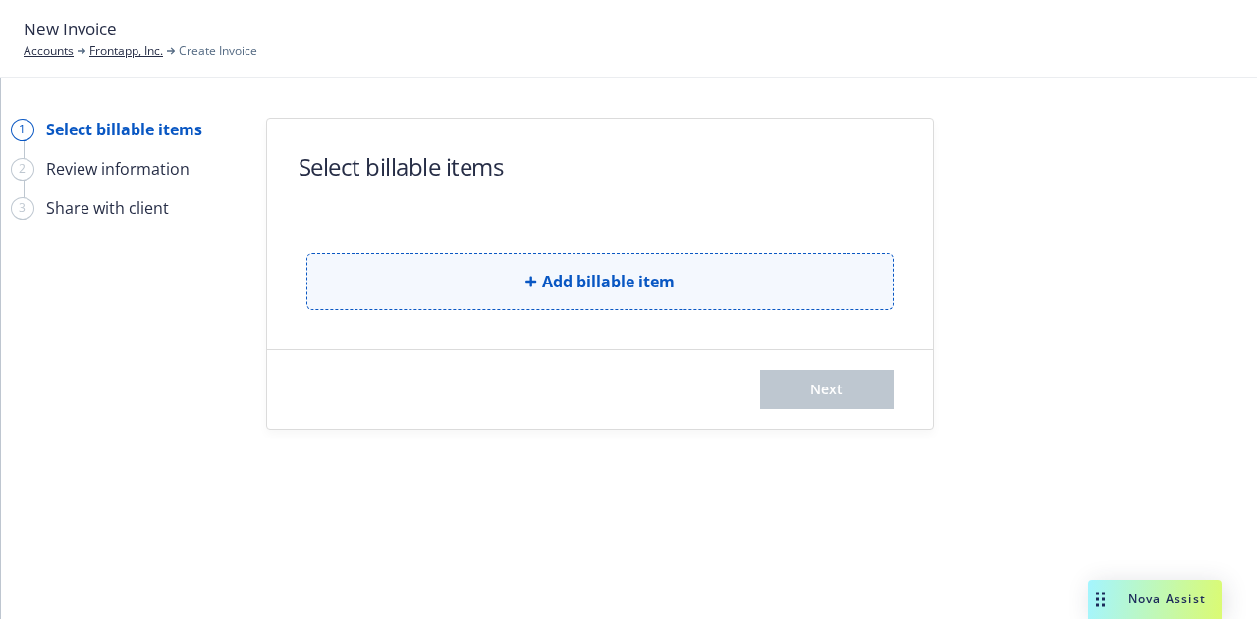
click at [538, 286] on button "Add billable item" at bounding box center [599, 281] width 587 height 57
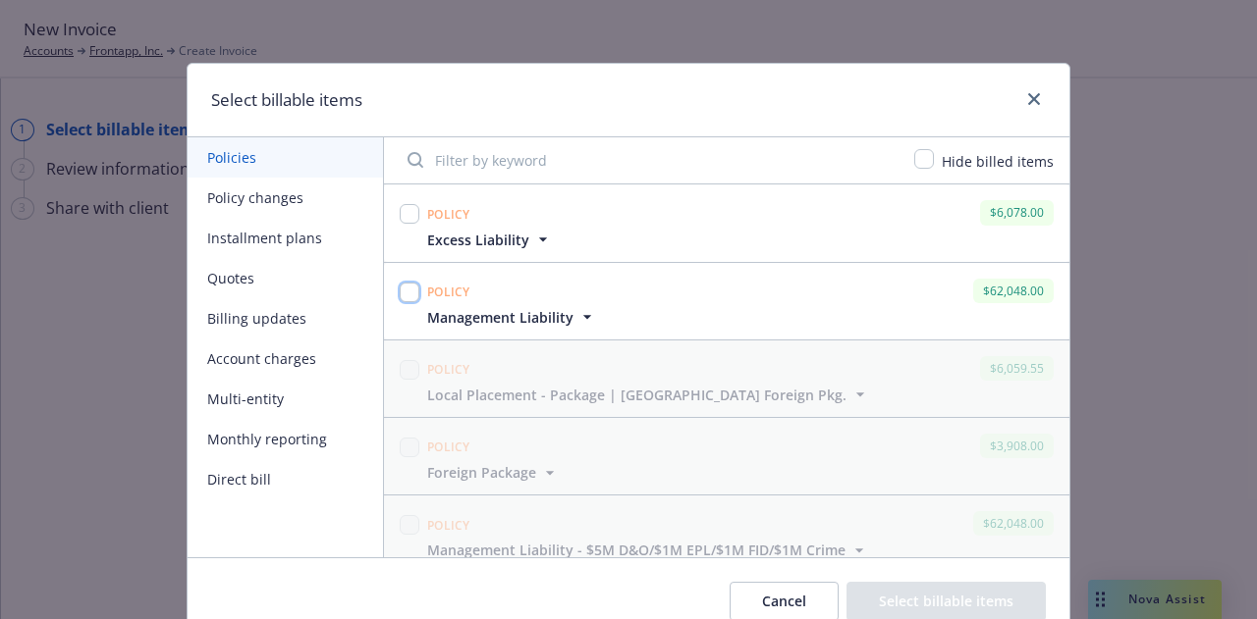
click at [407, 295] on input "checkbox" at bounding box center [410, 293] width 20 height 20
checkbox input "true"
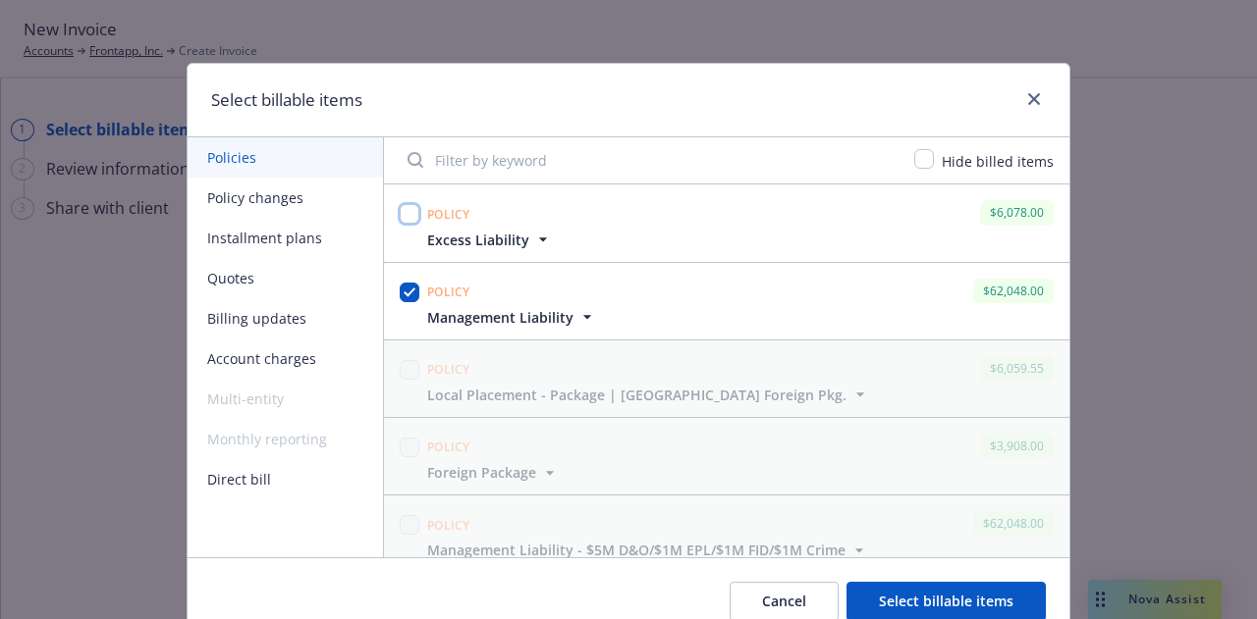
click at [404, 224] on input "checkbox" at bounding box center [410, 214] width 20 height 20
checkbox input "true"
click at [934, 580] on div "Cancel Select billable items" at bounding box center [629, 601] width 882 height 87
click at [937, 596] on button "Select billable items" at bounding box center [945, 601] width 199 height 39
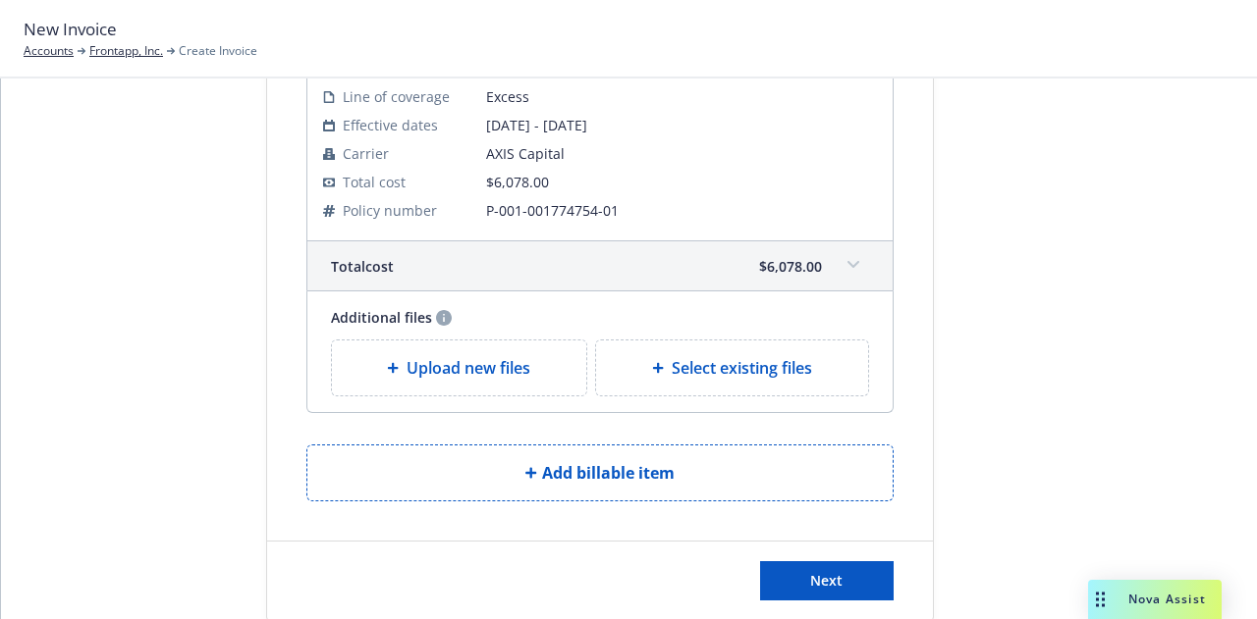
scroll to position [662, 0]
click at [818, 594] on button "Next" at bounding box center [827, 581] width 134 height 39
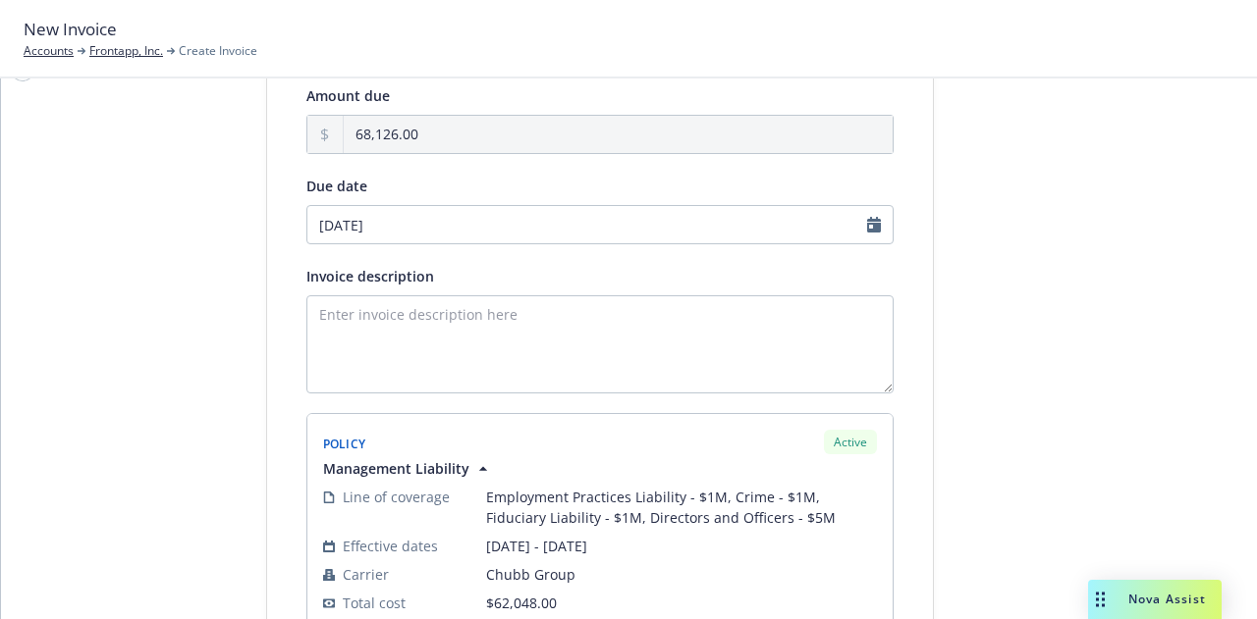
scroll to position [0, 0]
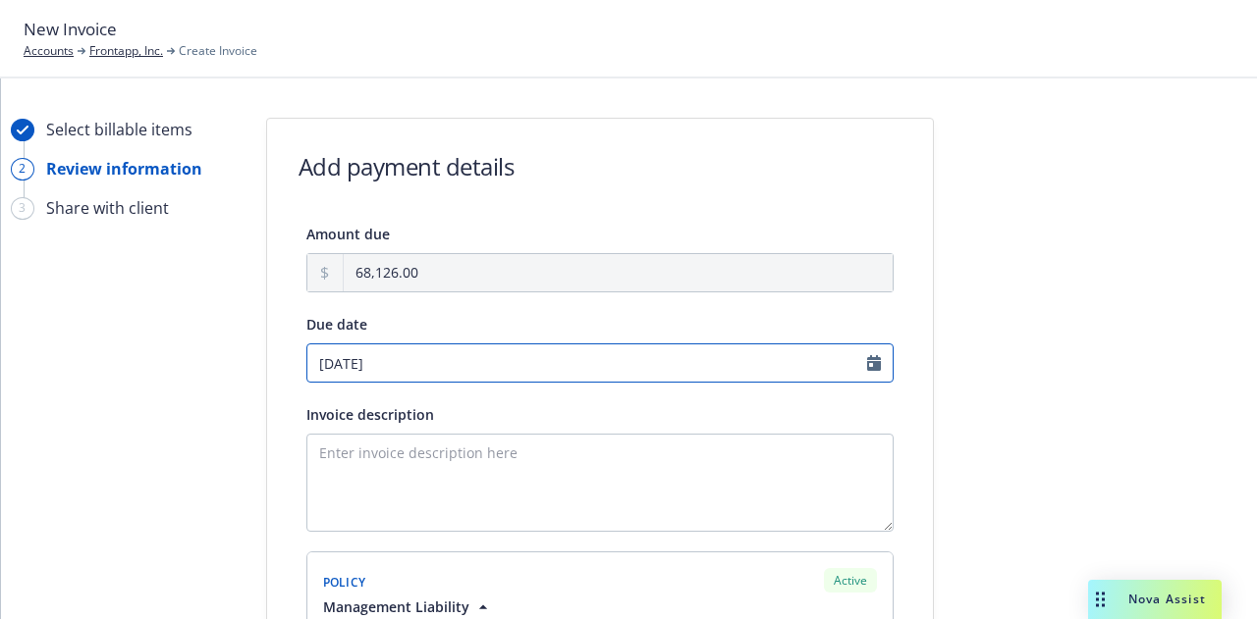
click at [865, 373] on input "09/24/2025" at bounding box center [599, 363] width 587 height 39
select select "September"
select select "2025"
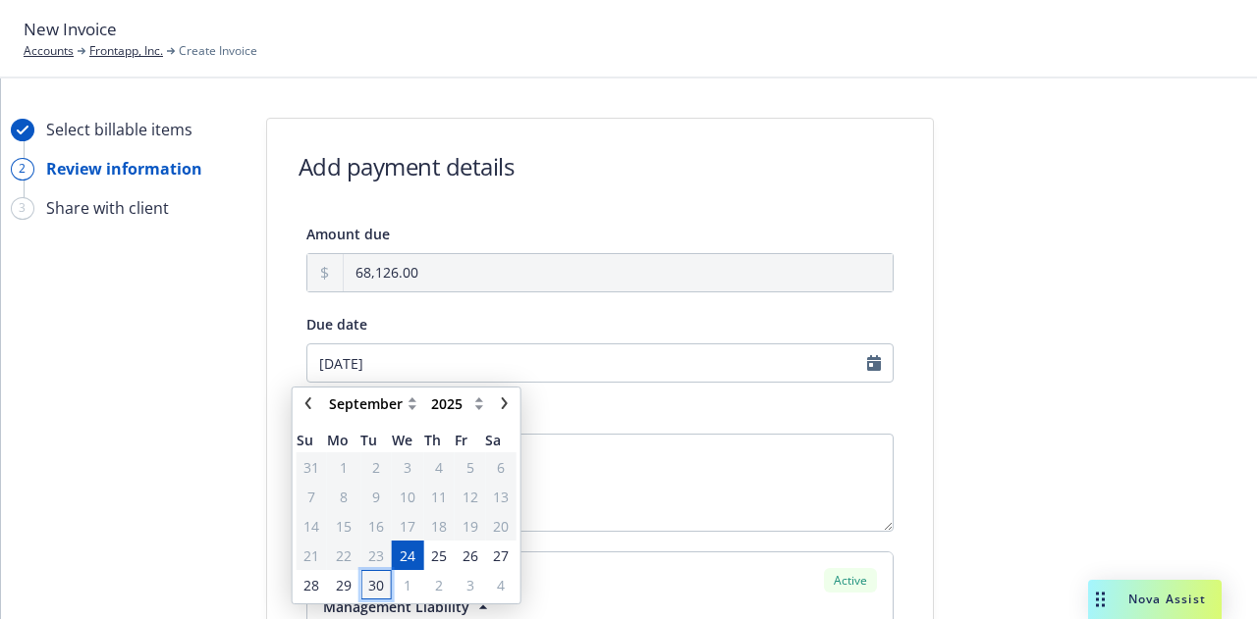
click at [378, 573] on span "30" at bounding box center [375, 585] width 27 height 25
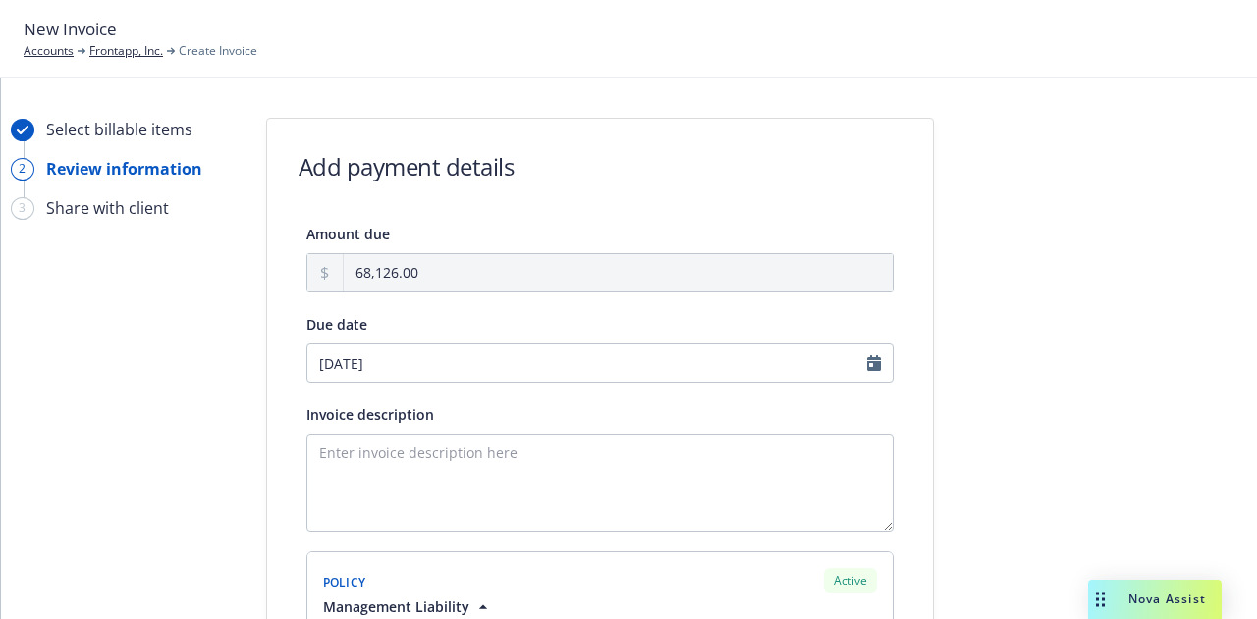
type input "09/30/2025"
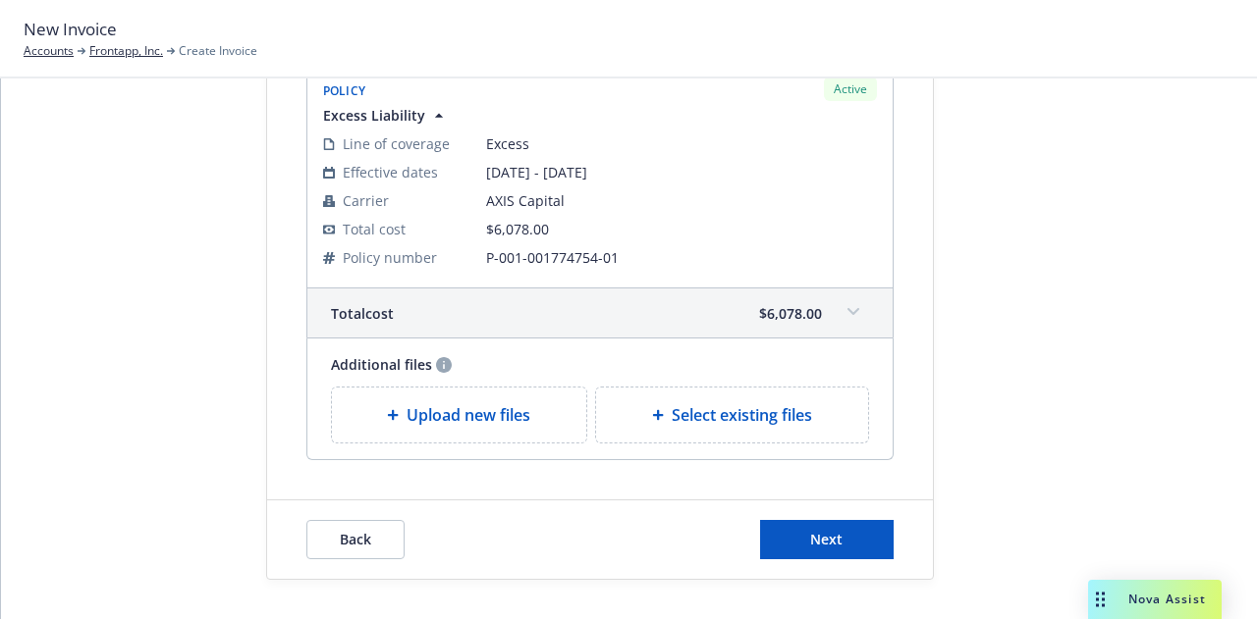
scroll to position [934, 0]
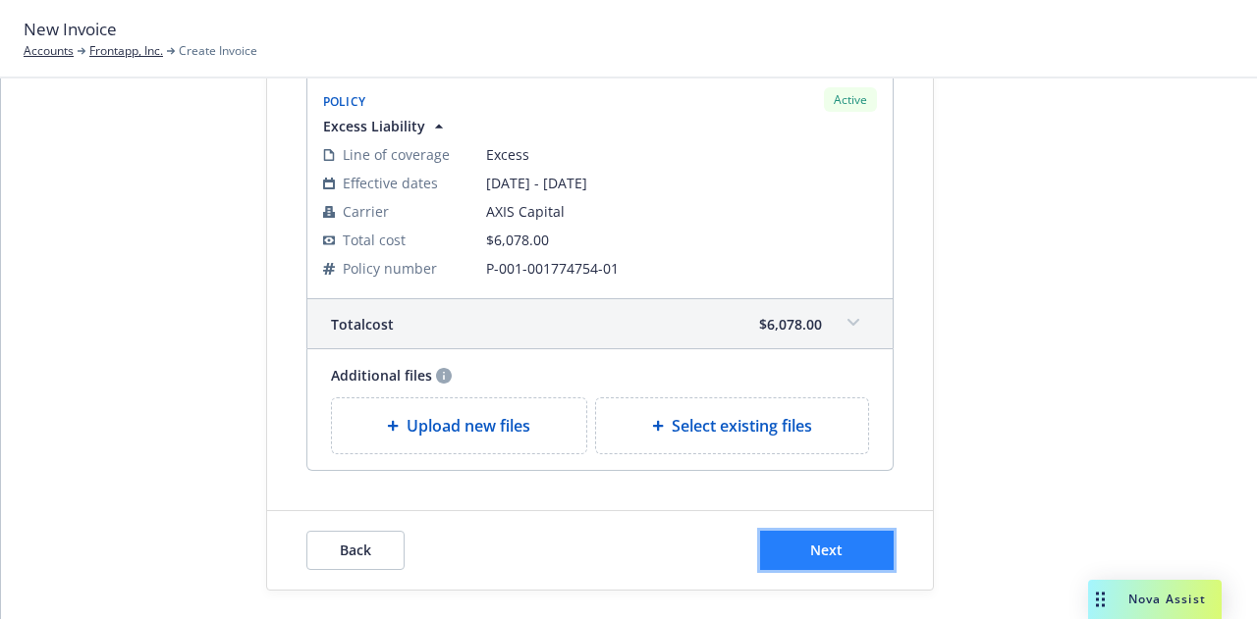
click at [821, 560] on button "Next" at bounding box center [827, 550] width 134 height 39
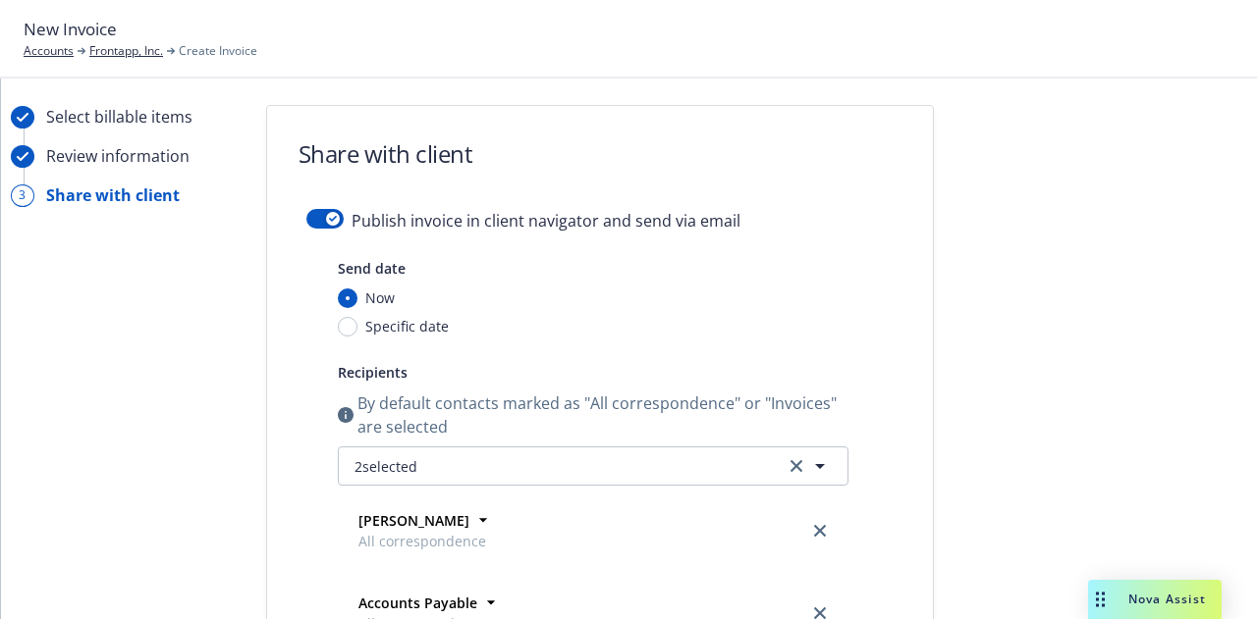
scroll to position [0, 0]
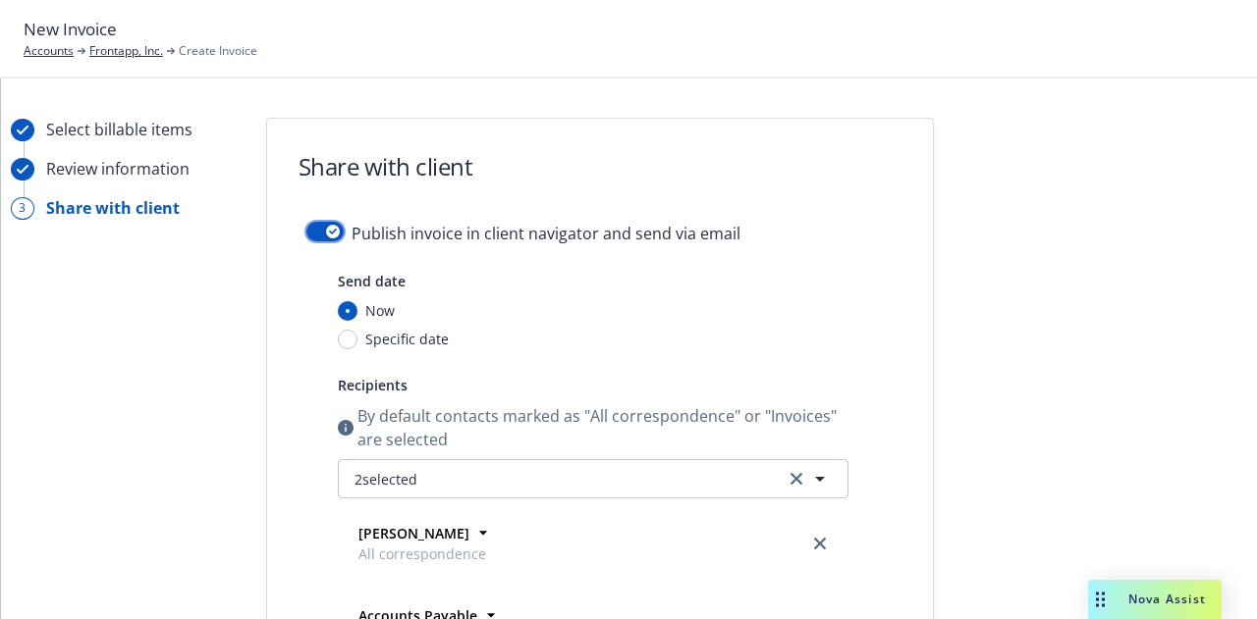
click at [318, 229] on button "button" at bounding box center [324, 232] width 37 height 20
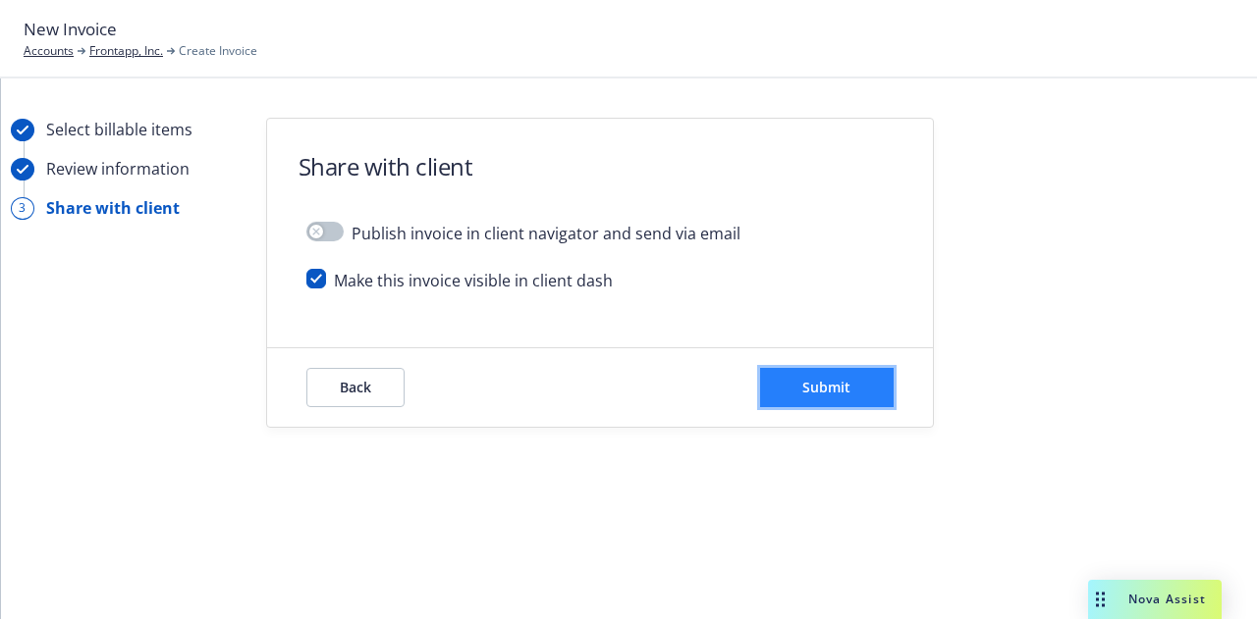
click at [844, 404] on button "Submit" at bounding box center [827, 387] width 134 height 39
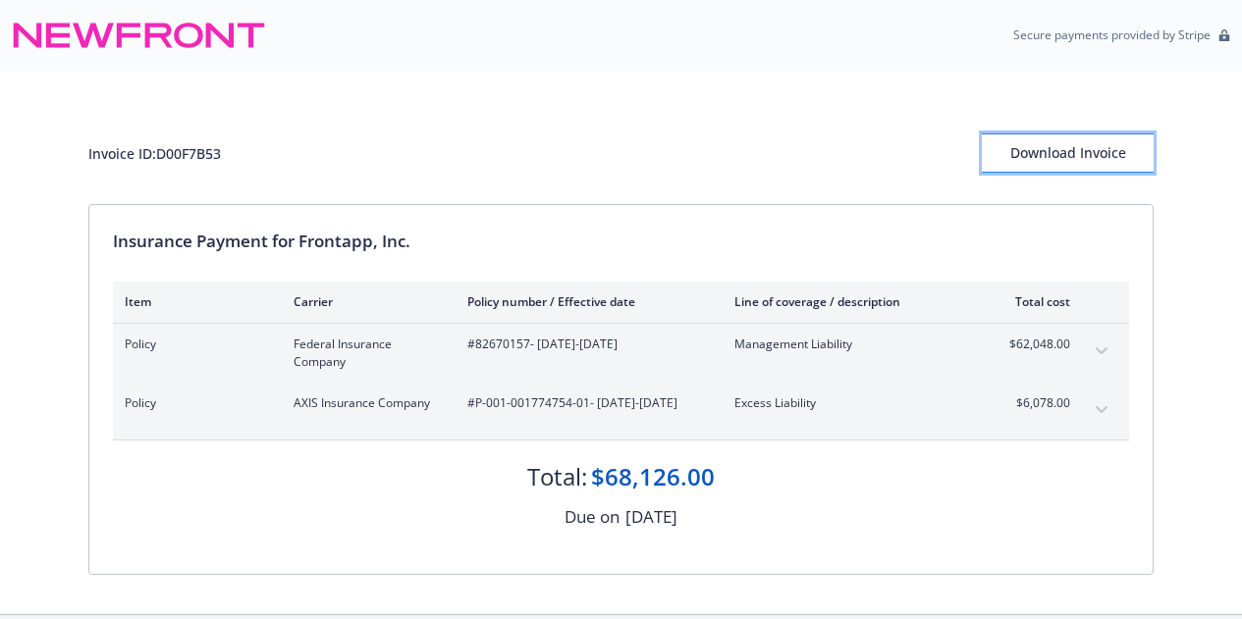
click at [1074, 146] on div "Download Invoice" at bounding box center [1068, 152] width 172 height 37
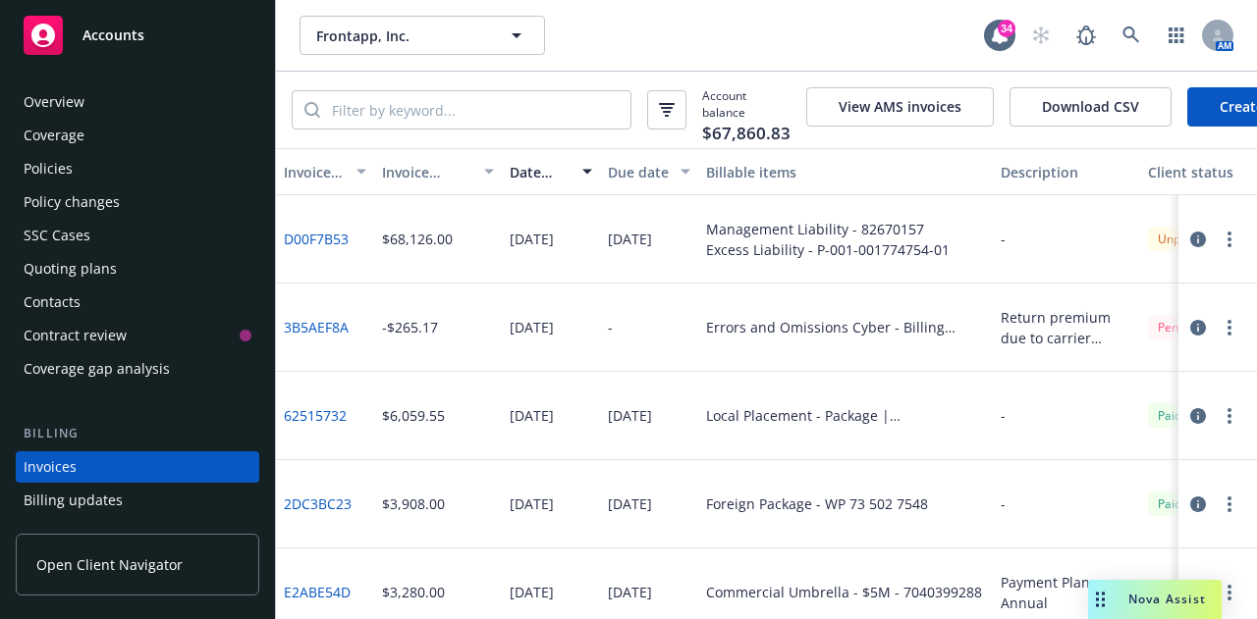
scroll to position [126, 0]
